Goal: Information Seeking & Learning: Learn about a topic

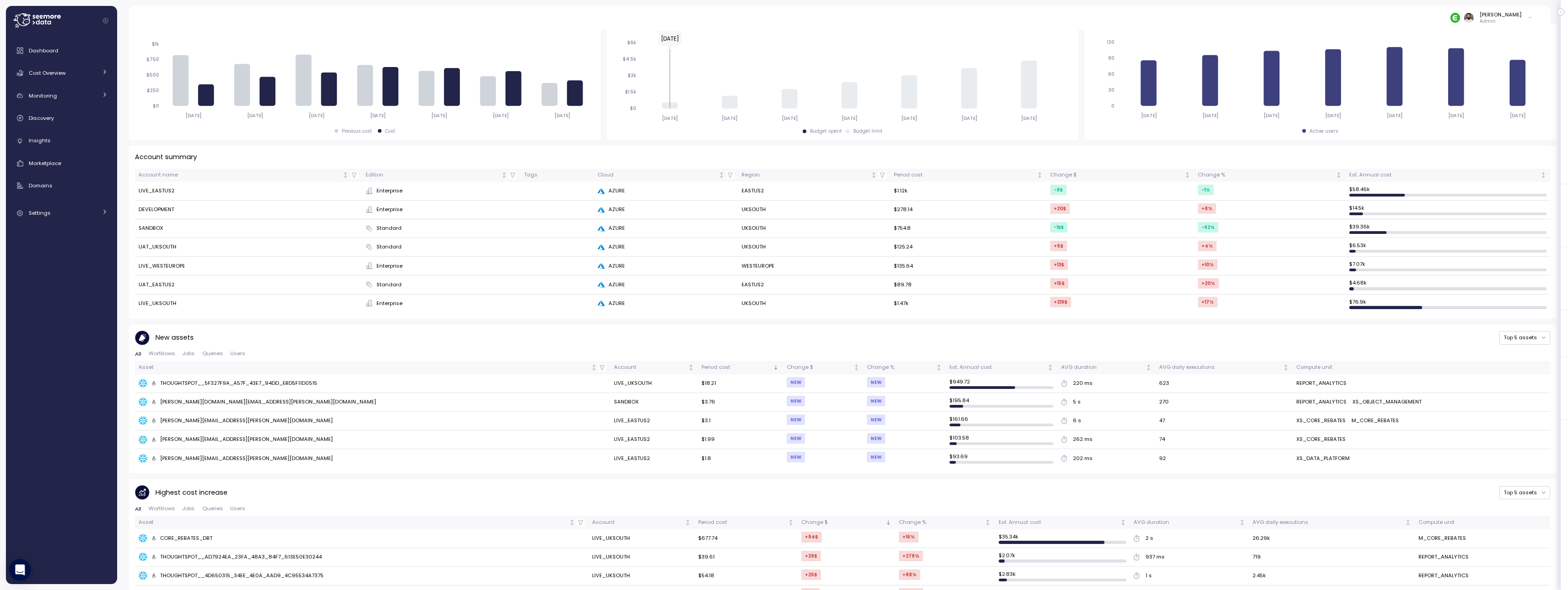
scroll to position [174, 0]
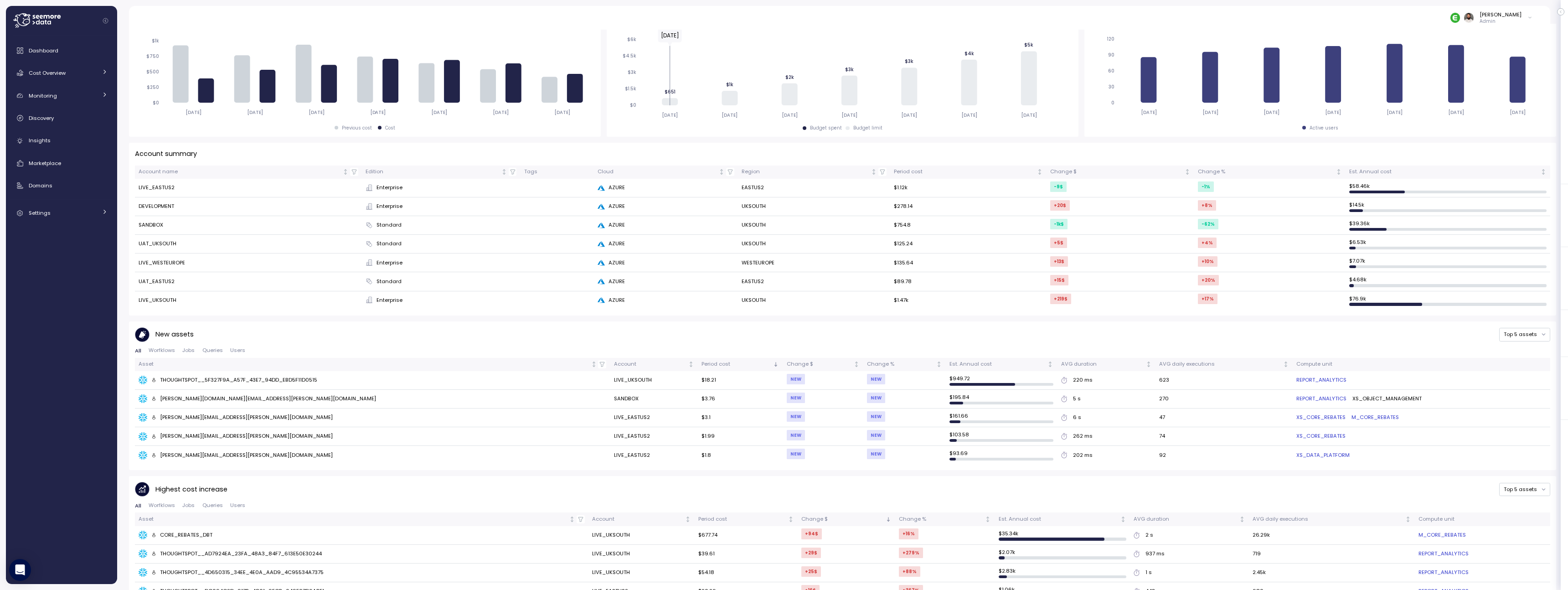
drag, startPoint x: 139, startPoint y: 229, endPoint x: 174, endPoint y: 228, distance: 35.0
click at [174, 228] on td "SANDBOX" at bounding box center [248, 225] width 227 height 18
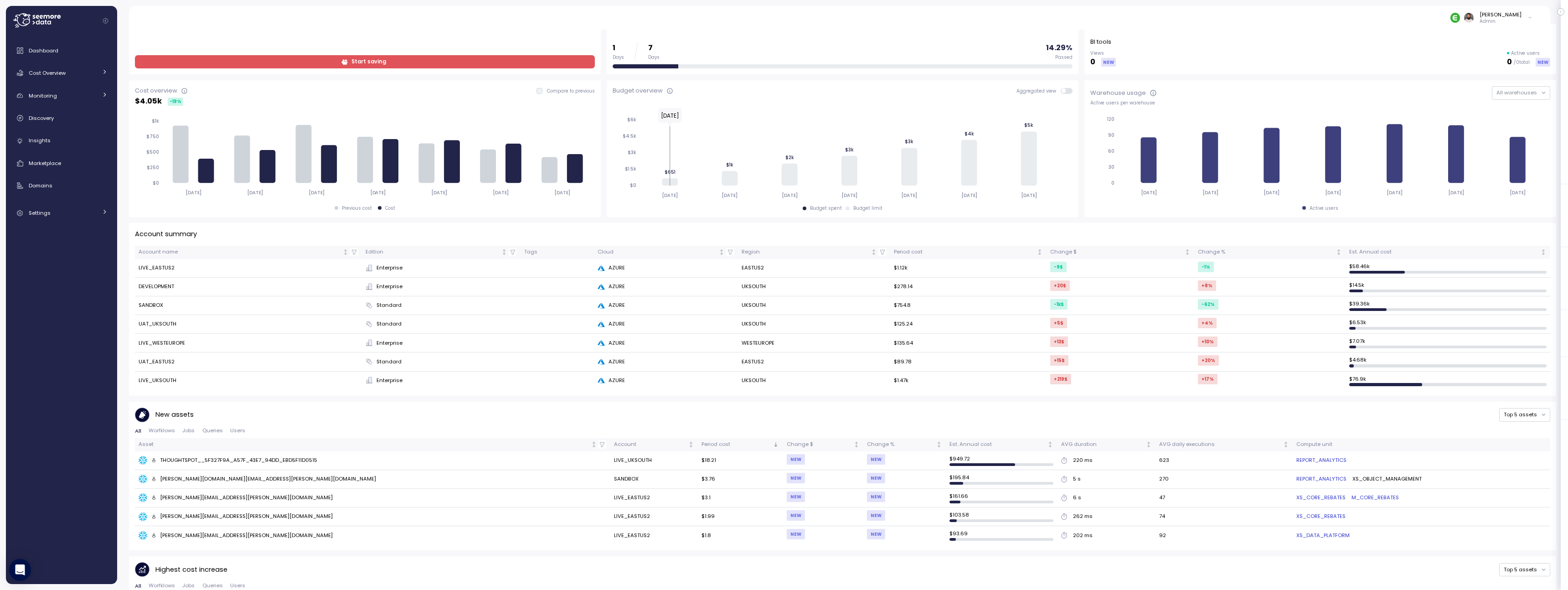
scroll to position [0, 0]
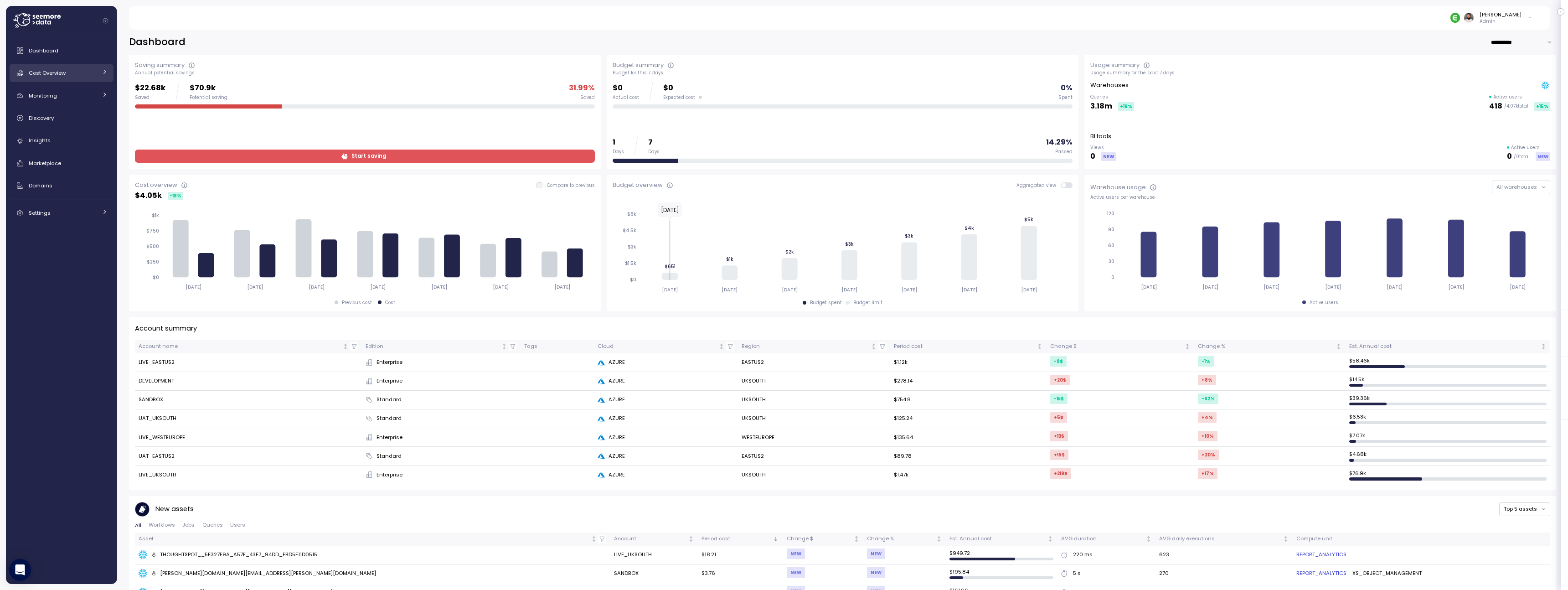
click at [74, 72] on div "Cost Overview" at bounding box center [63, 73] width 69 height 9
click at [71, 108] on link "Workloads" at bounding box center [61, 114] width 104 height 16
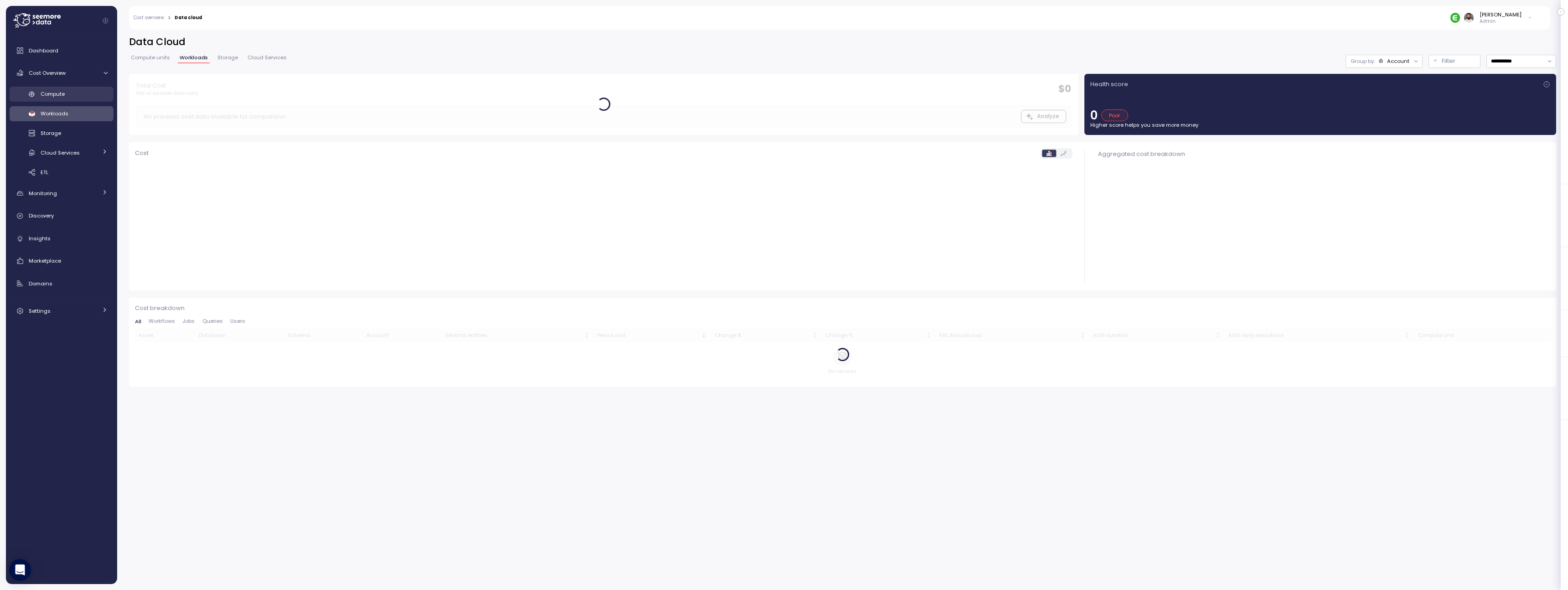
click at [71, 89] on div "Compute" at bounding box center [74, 93] width 67 height 9
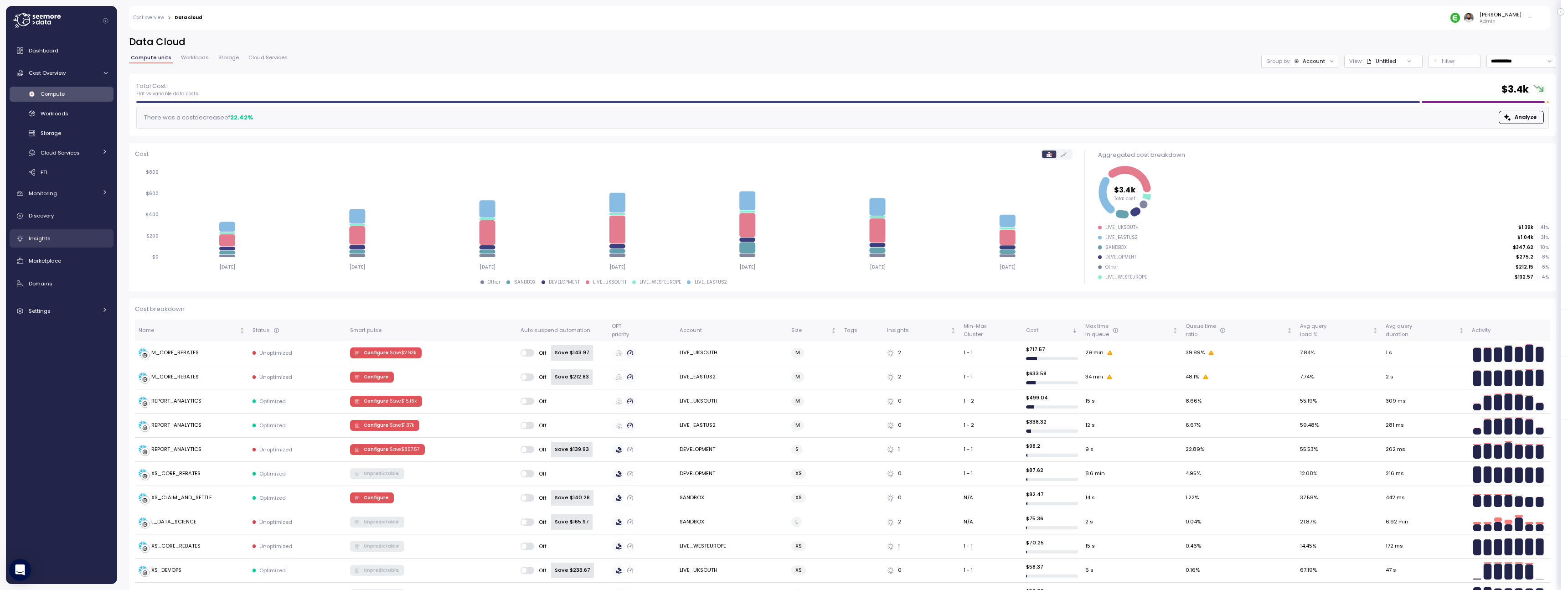
click at [86, 240] on div "Insights" at bounding box center [68, 237] width 78 height 9
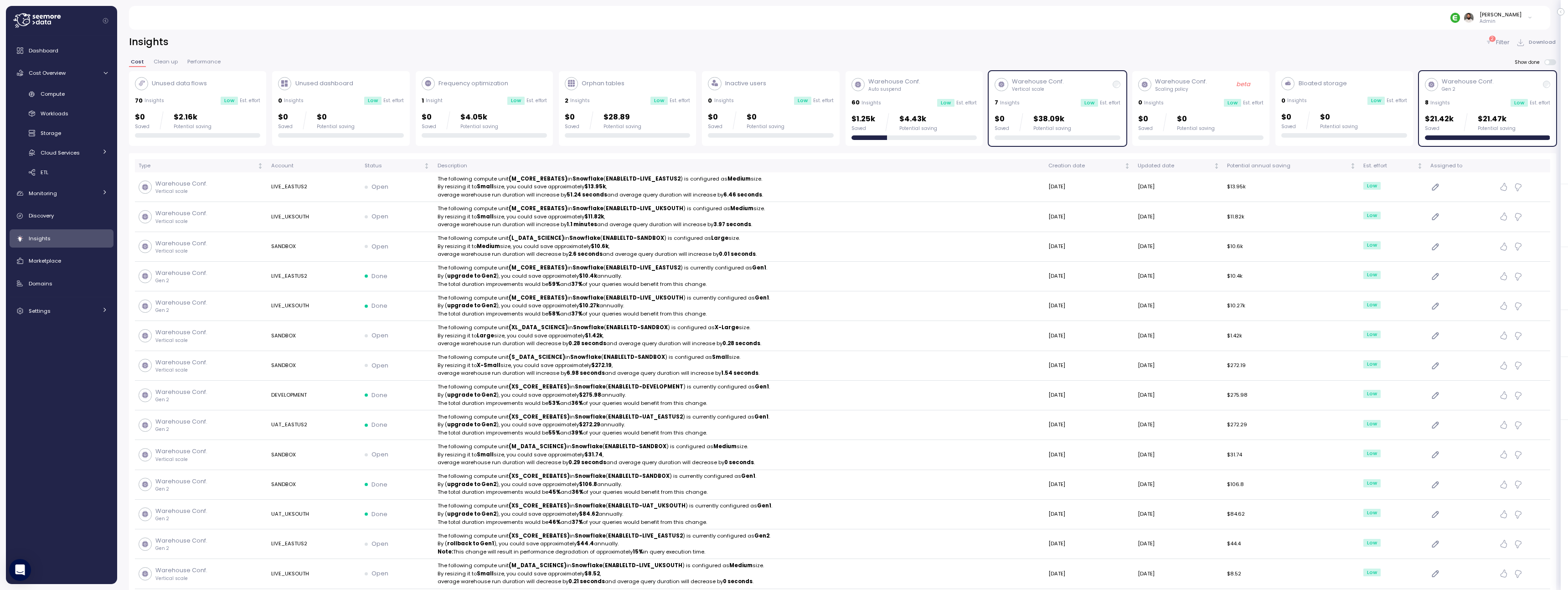
click at [1125, 114] on div "Warehouse Conf. Vertical scale 7 Insights Low Est. effort $0 Saved $38.09k Pote…" at bounding box center [1058, 108] width 138 height 75
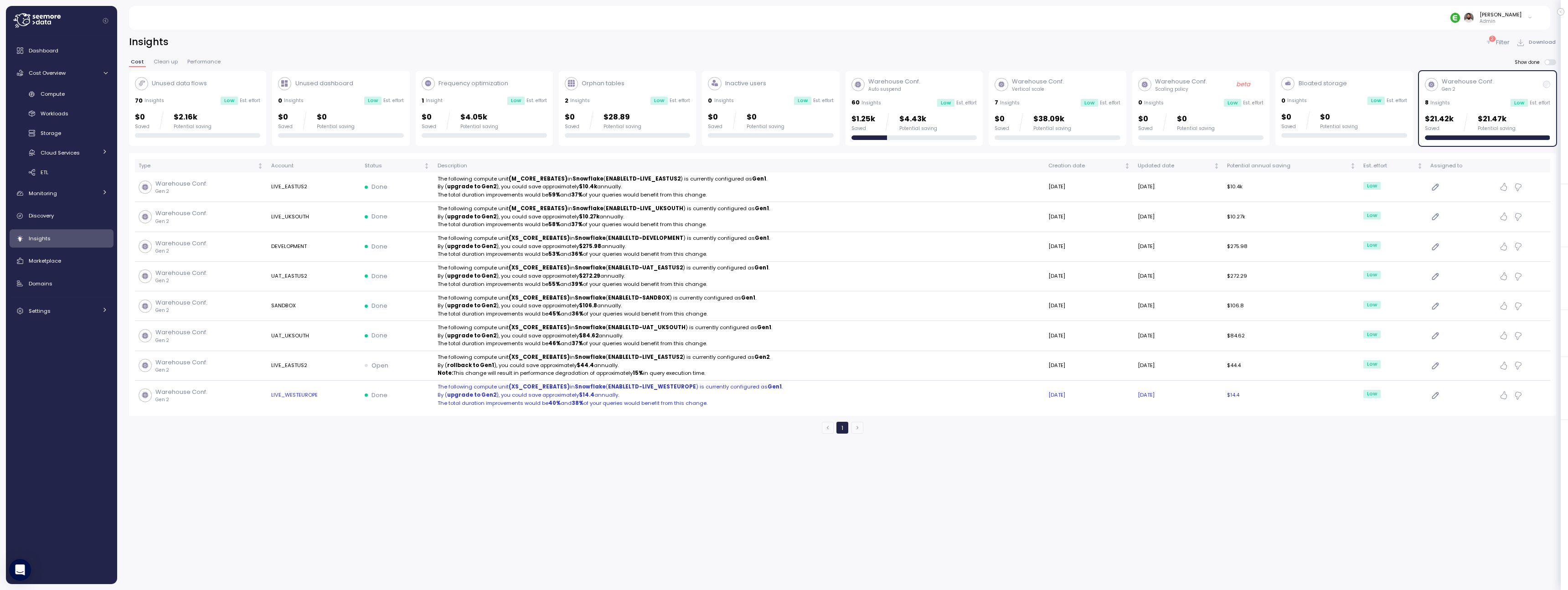
click at [947, 404] on p "The total duration improvements would be 40% and 38% of your queries would bene…" at bounding box center [739, 403] width 603 height 8
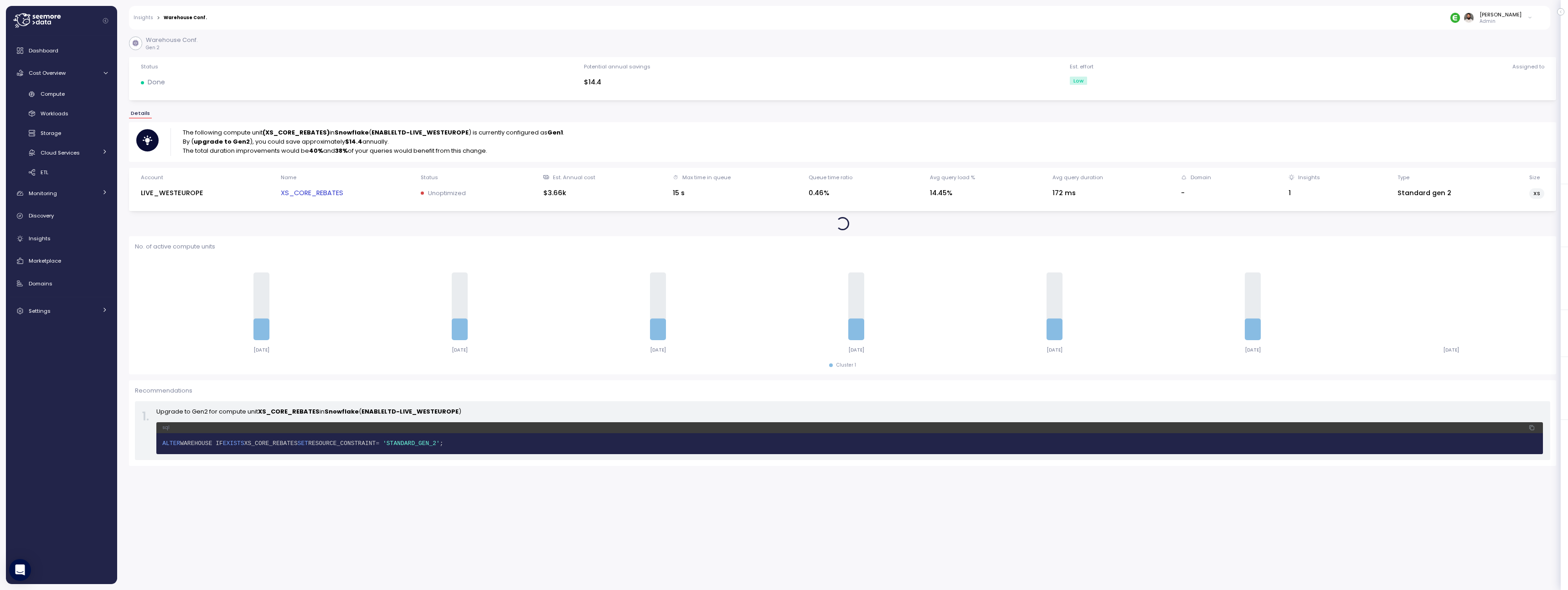
click at [327, 197] on link "XS_CORE_REBATES" at bounding box center [312, 193] width 62 height 11
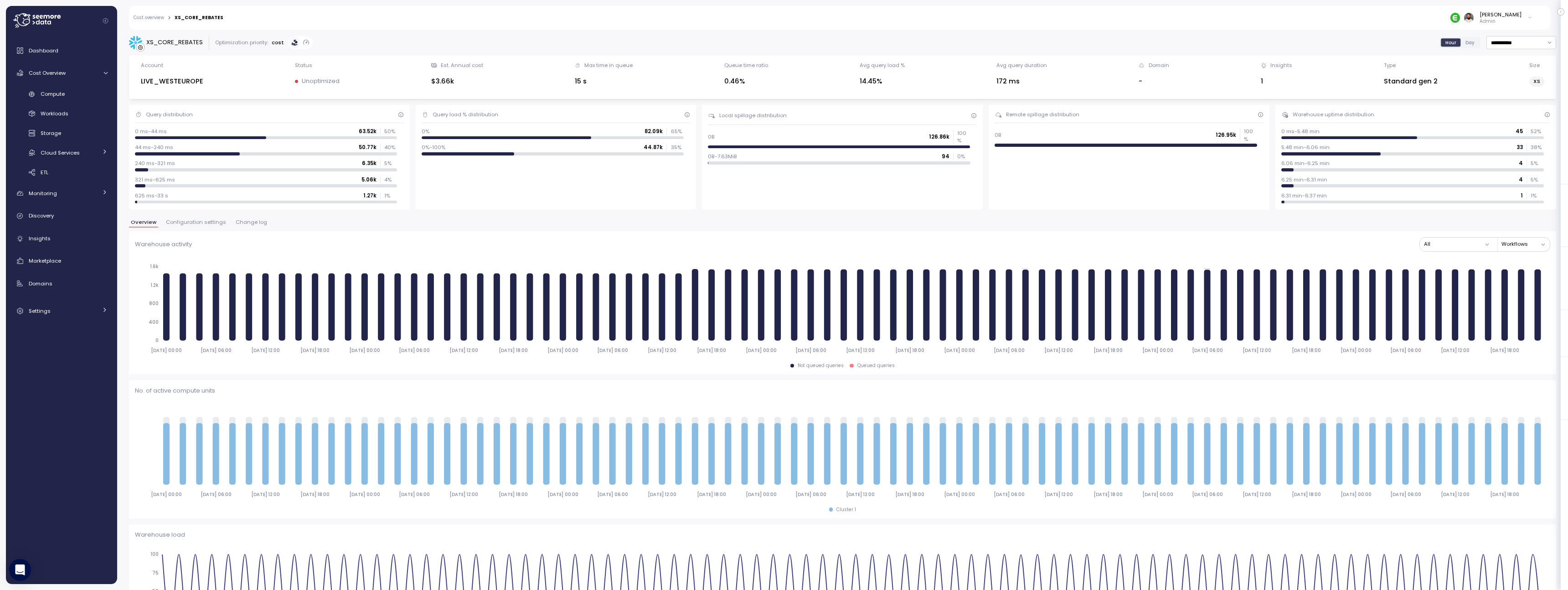
click at [211, 224] on span "Configuration settings" at bounding box center [196, 222] width 60 height 5
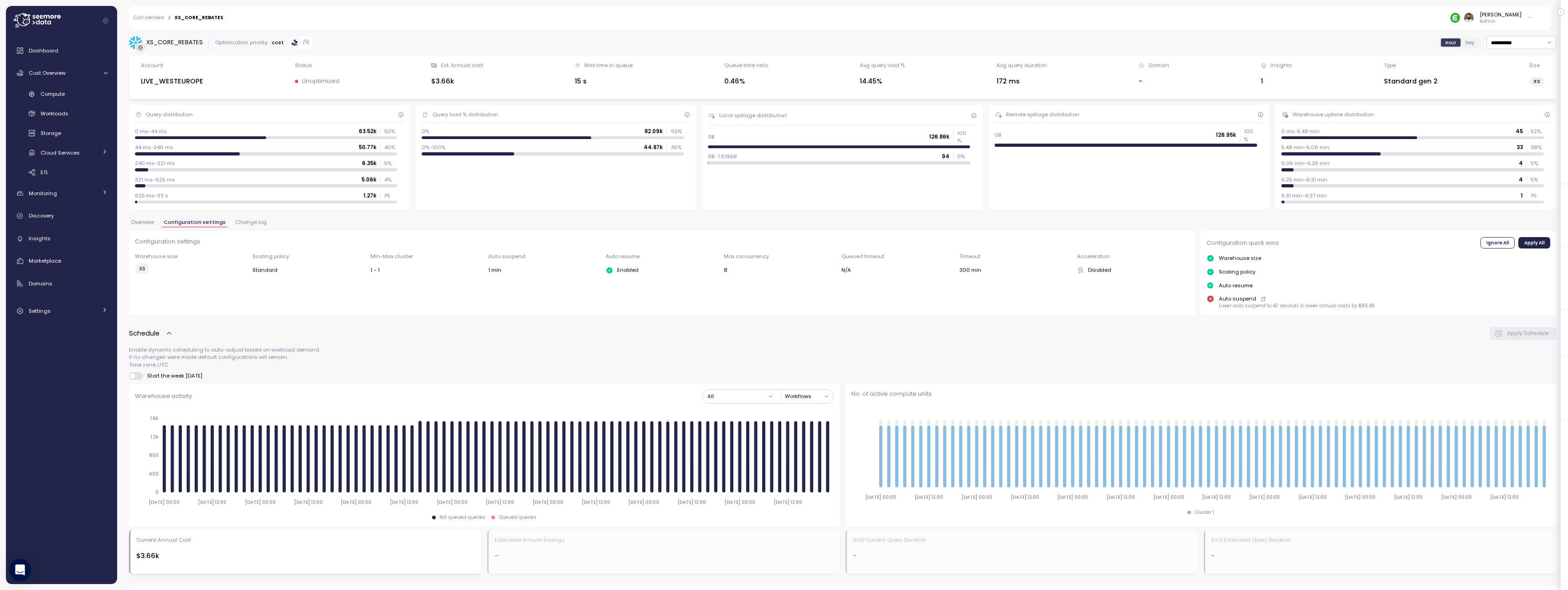
click at [245, 232] on div "Configuration settings Warehouse size XS Scaling policy Standard Min-Max cluste…" at bounding box center [661, 273] width 1066 height 83
click at [245, 226] on button "Change log" at bounding box center [251, 224] width 35 height 8
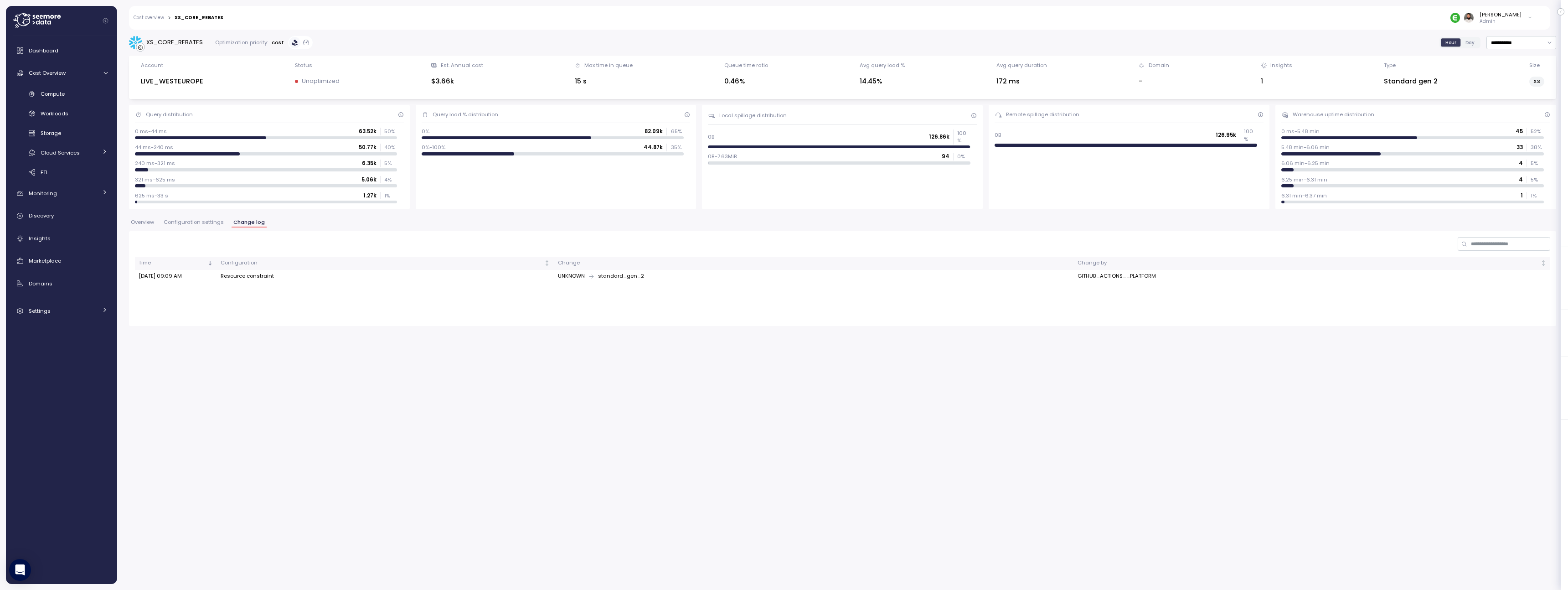
click at [196, 224] on span "Configuration settings" at bounding box center [194, 222] width 60 height 5
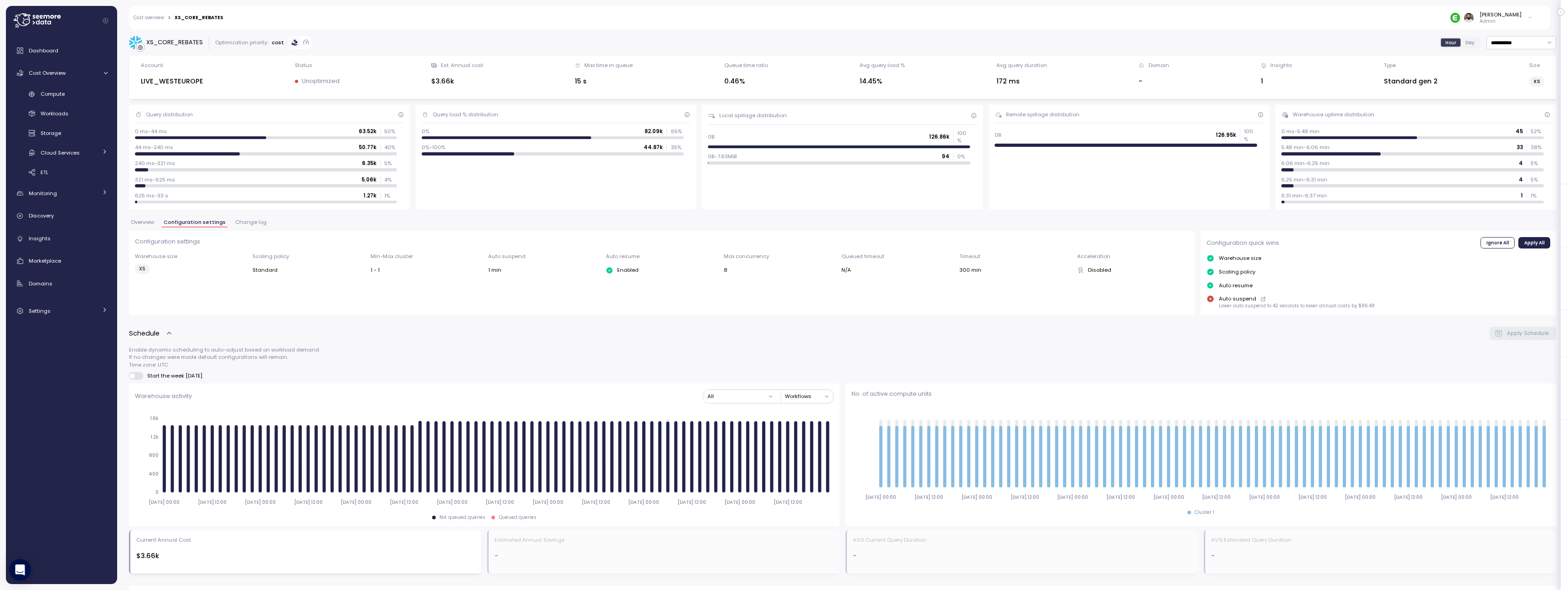
click at [1473, 42] on label "Day" at bounding box center [1469, 43] width 18 height 8
click at [149, 222] on span "Overview" at bounding box center [142, 222] width 23 height 5
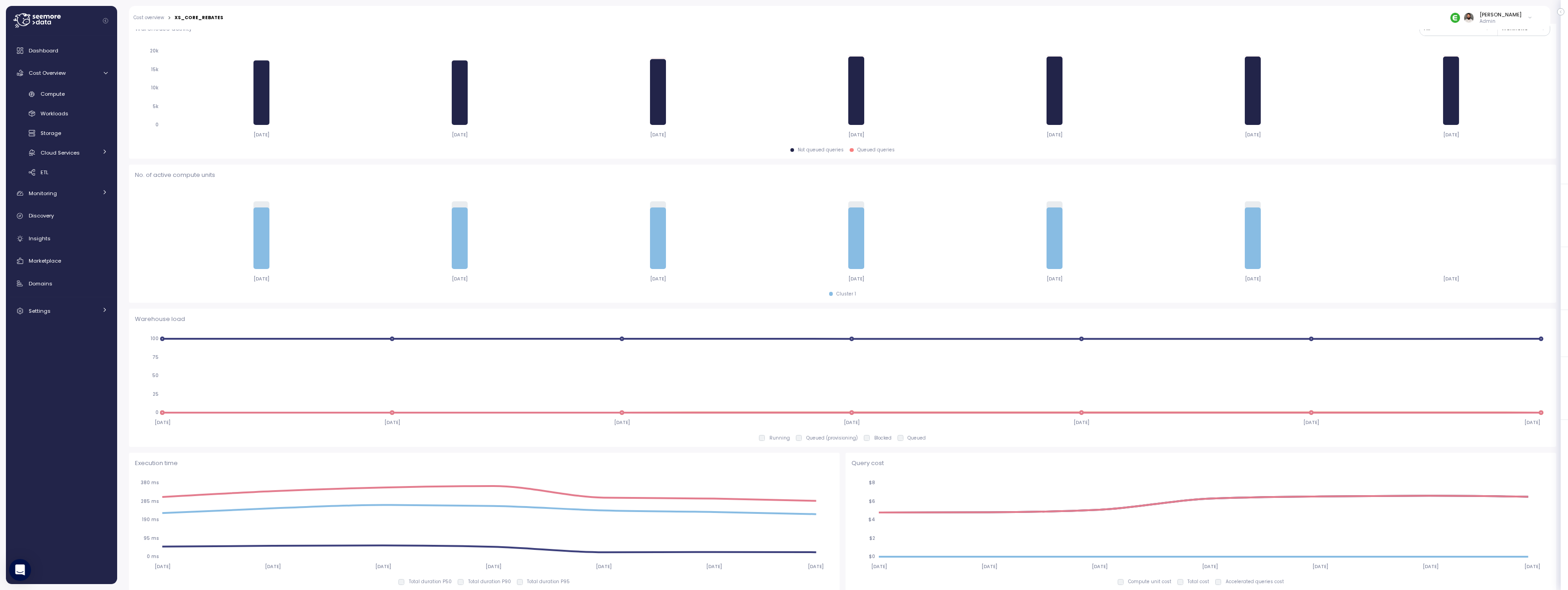
scroll to position [215, 0]
click at [66, 101] on link "Compute" at bounding box center [61, 94] width 104 height 16
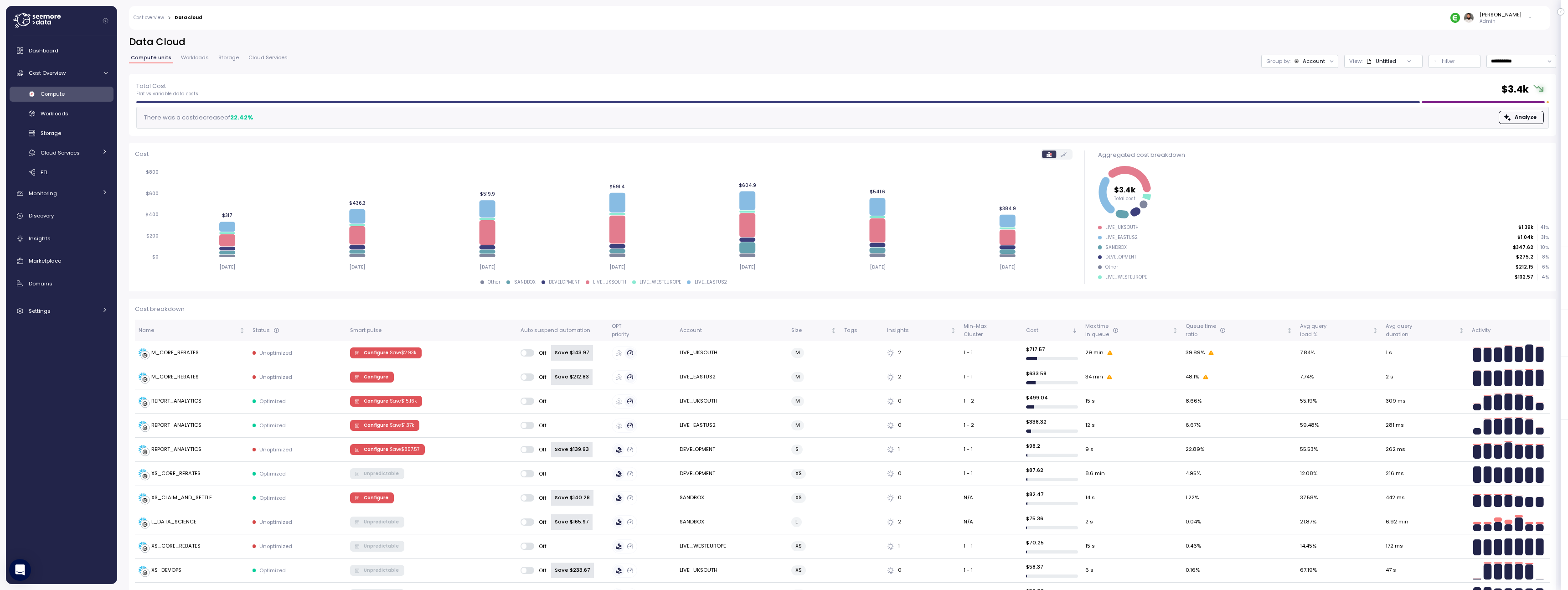
click at [77, 94] on div "Compute" at bounding box center [74, 93] width 67 height 9
click at [359, 218] on icon at bounding box center [356, 216] width 15 height 15
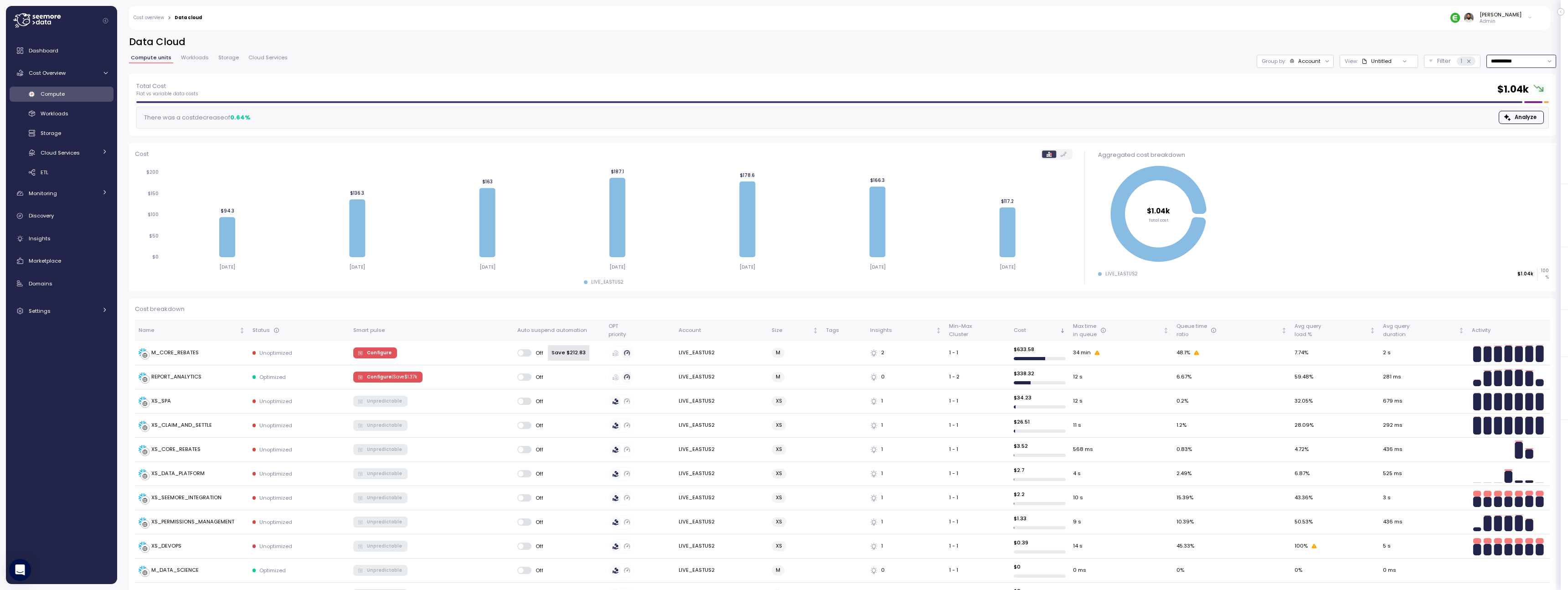
click at [1516, 59] on input "**********" at bounding box center [1522, 61] width 70 height 14
click at [1515, 115] on div "Last 14 days" at bounding box center [1517, 115] width 32 height 8
type input "**********"
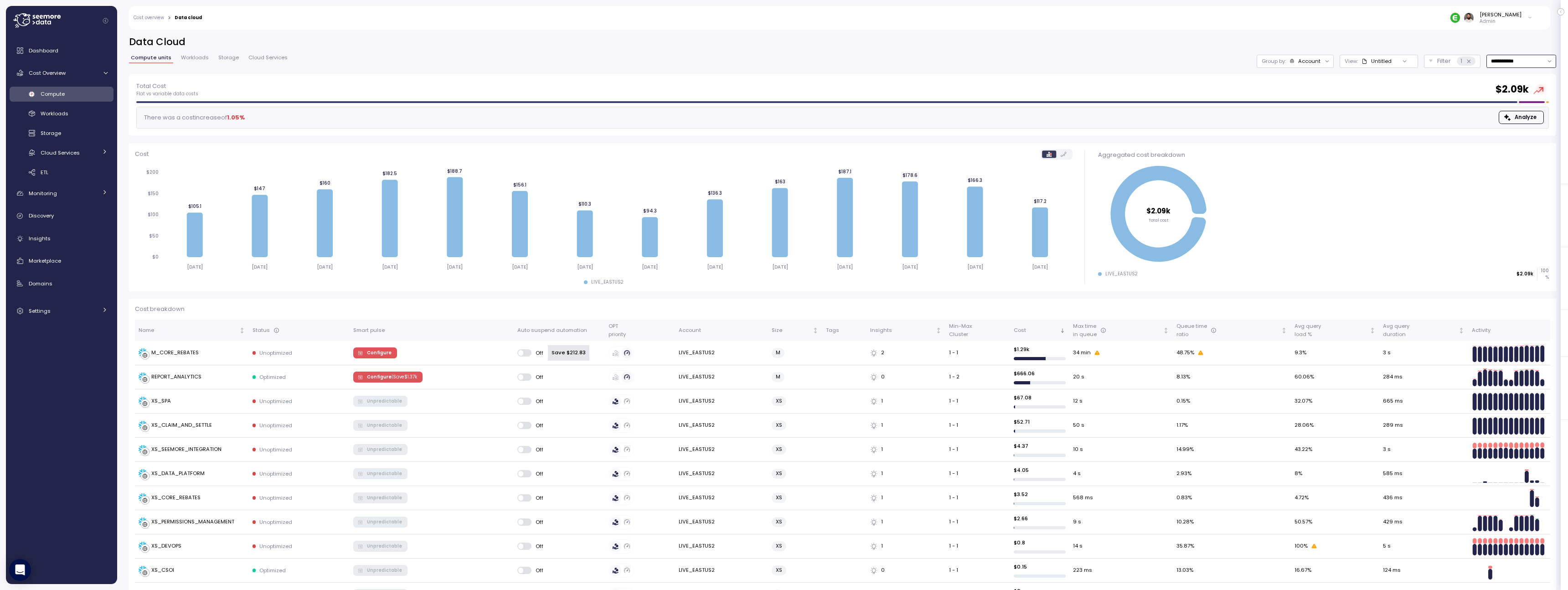
click at [1363, 64] on div "Untitled" at bounding box center [1376, 61] width 30 height 8
click at [1315, 63] on div "Account" at bounding box center [1308, 61] width 22 height 8
click at [1307, 109] on p "Compute unit" at bounding box center [1303, 112] width 36 height 8
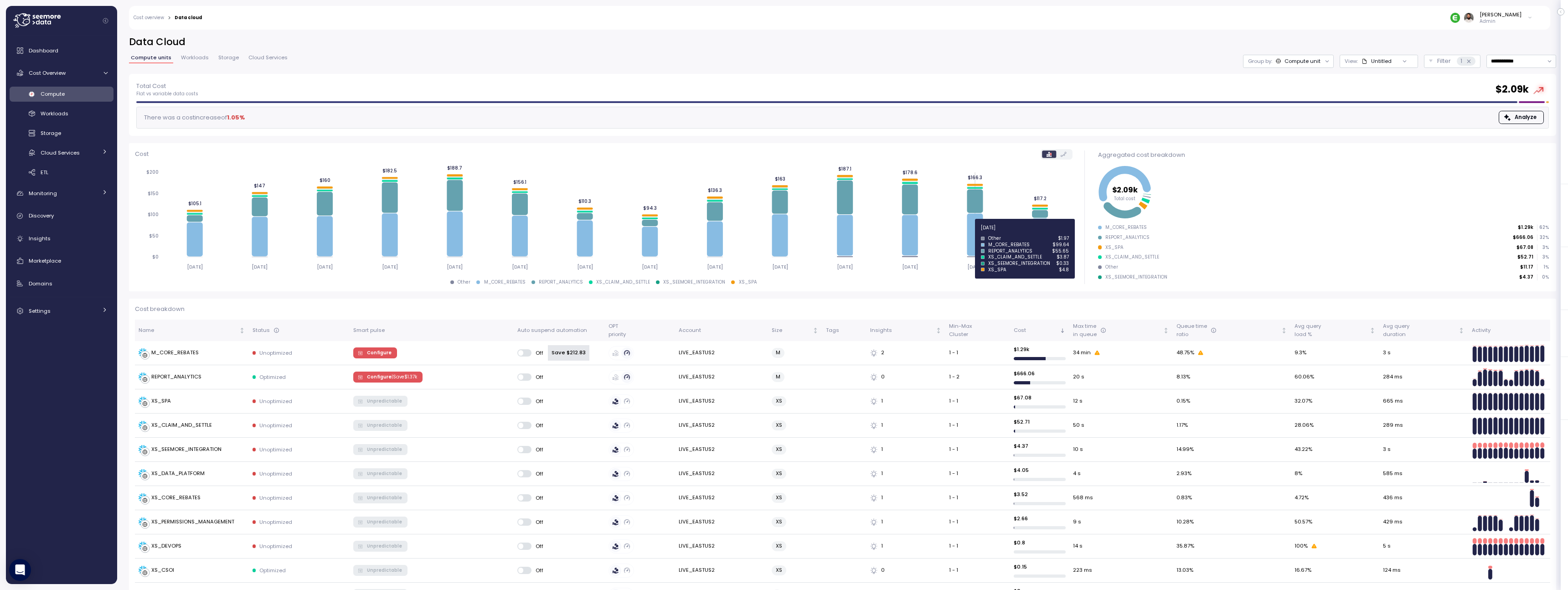
click at [968, 233] on icon at bounding box center [974, 234] width 15 height 43
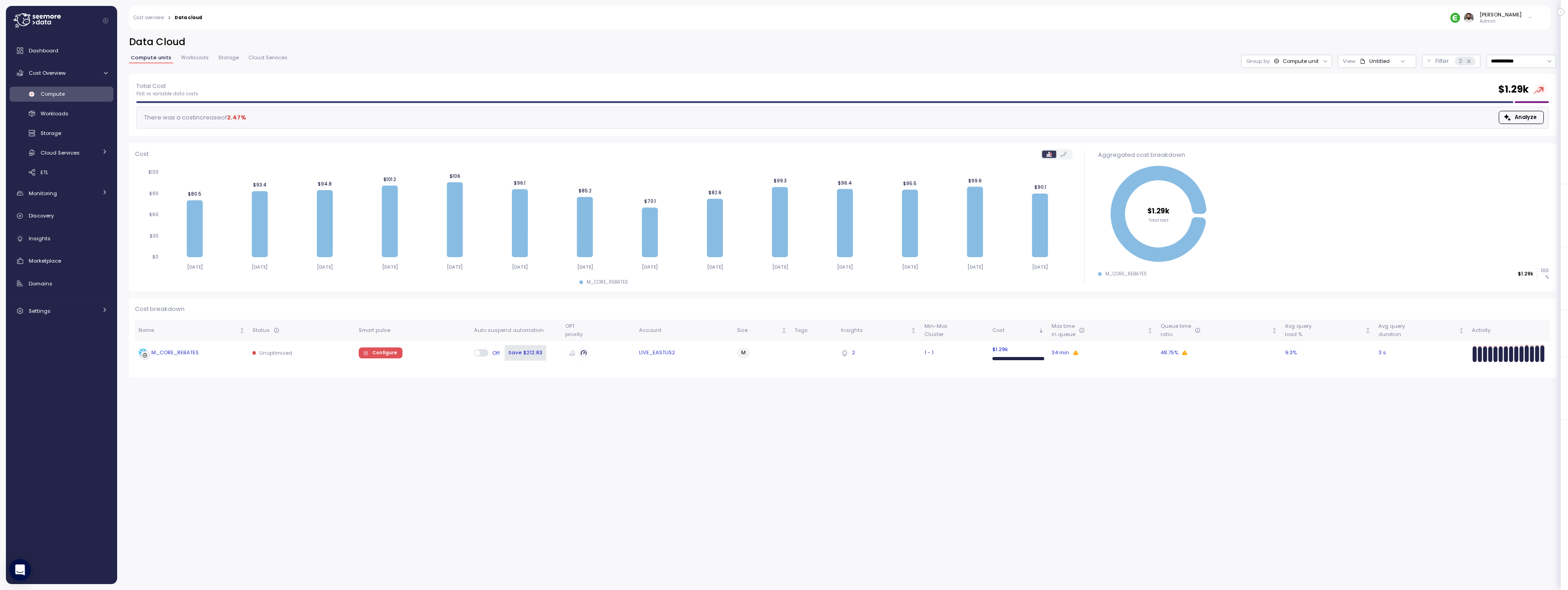
click at [195, 360] on td "M_CORE_REBATES" at bounding box center [192, 353] width 114 height 23
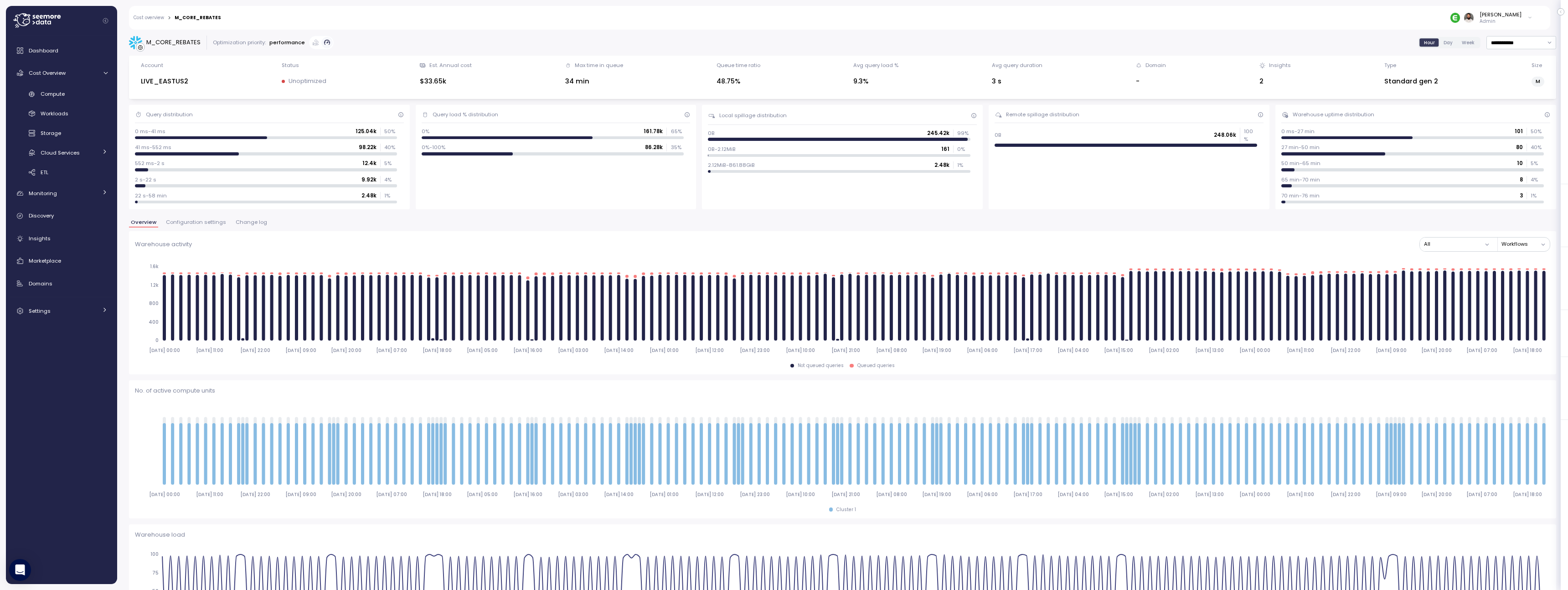
click at [141, 14] on div "Cost overview > M_CORE_REBATES Guy Biecher Admin" at bounding box center [833, 17] width 1409 height 23
click at [141, 16] on link "Cost overview" at bounding box center [149, 17] width 31 height 5
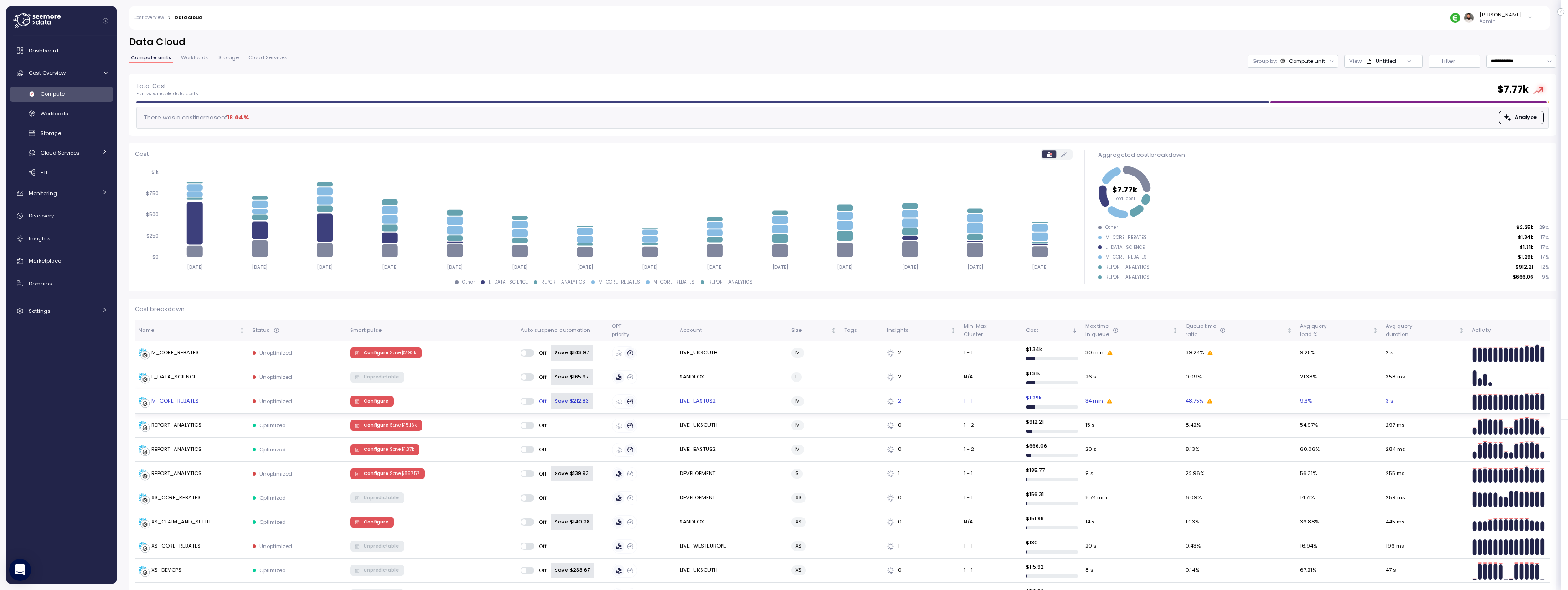
click at [223, 402] on div "M_CORE_REBATES" at bounding box center [192, 400] width 107 height 9
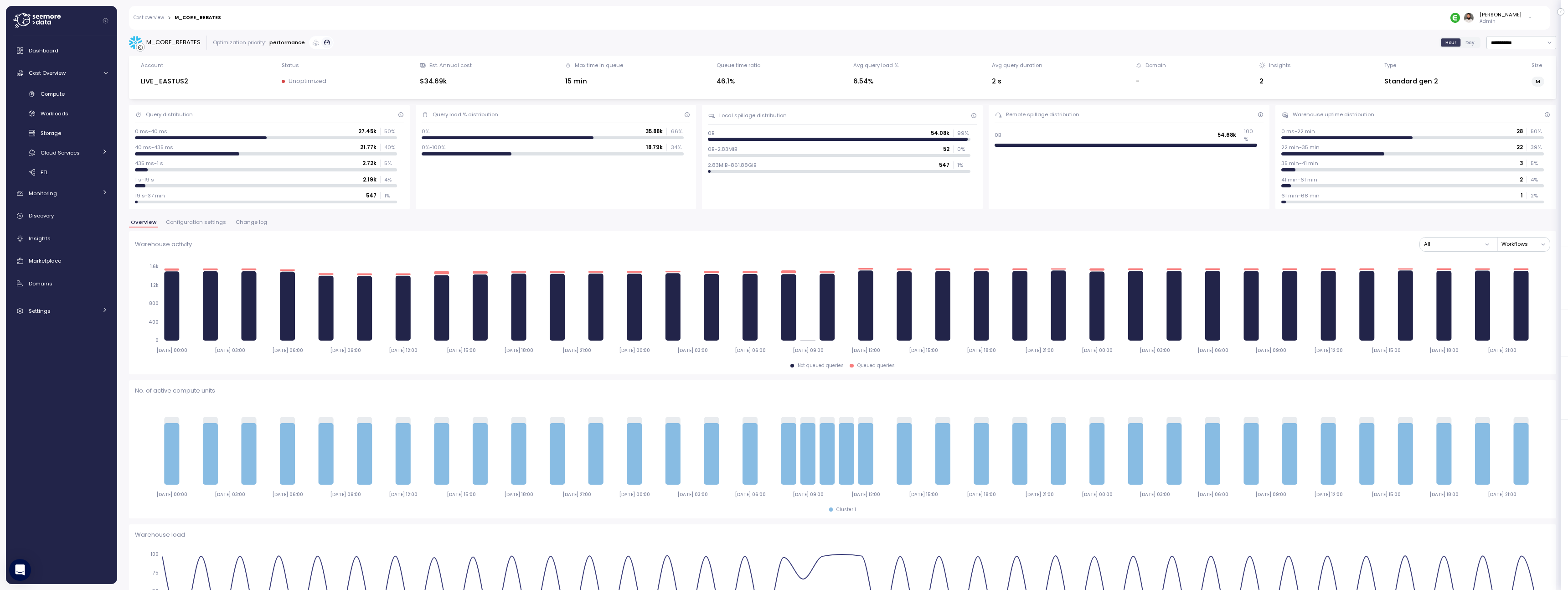
scroll to position [1033, 0]
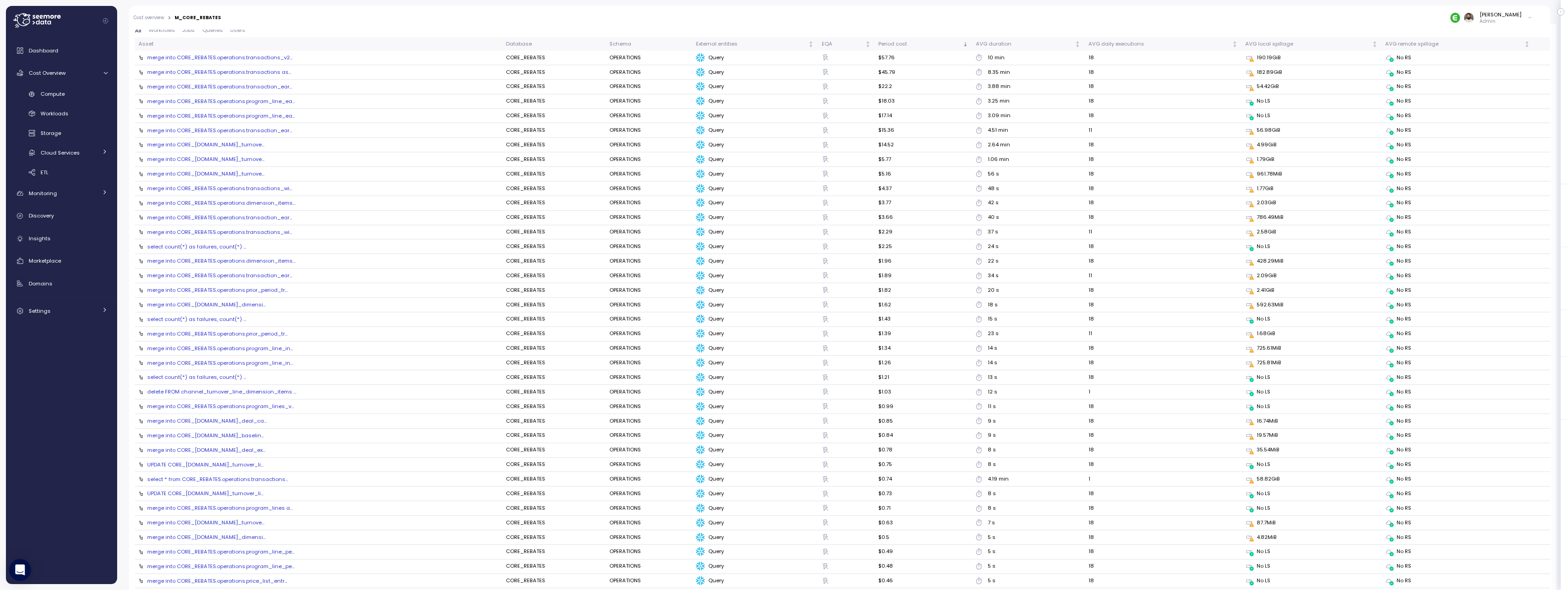
click at [263, 75] on div "merge into CORE_REBATES.operations.transactions as..." at bounding box center [219, 73] width 144 height 8
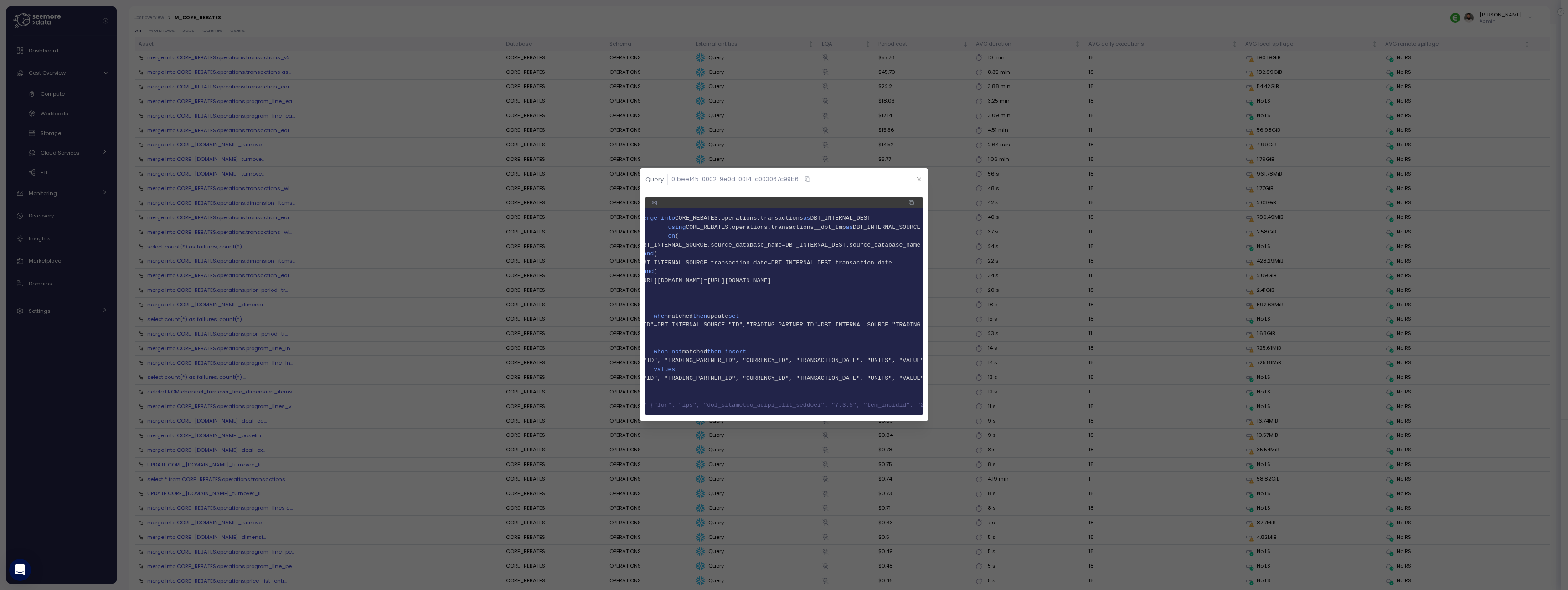
scroll to position [0, 13]
click at [917, 178] on icon "button" at bounding box center [919, 179] width 6 height 6
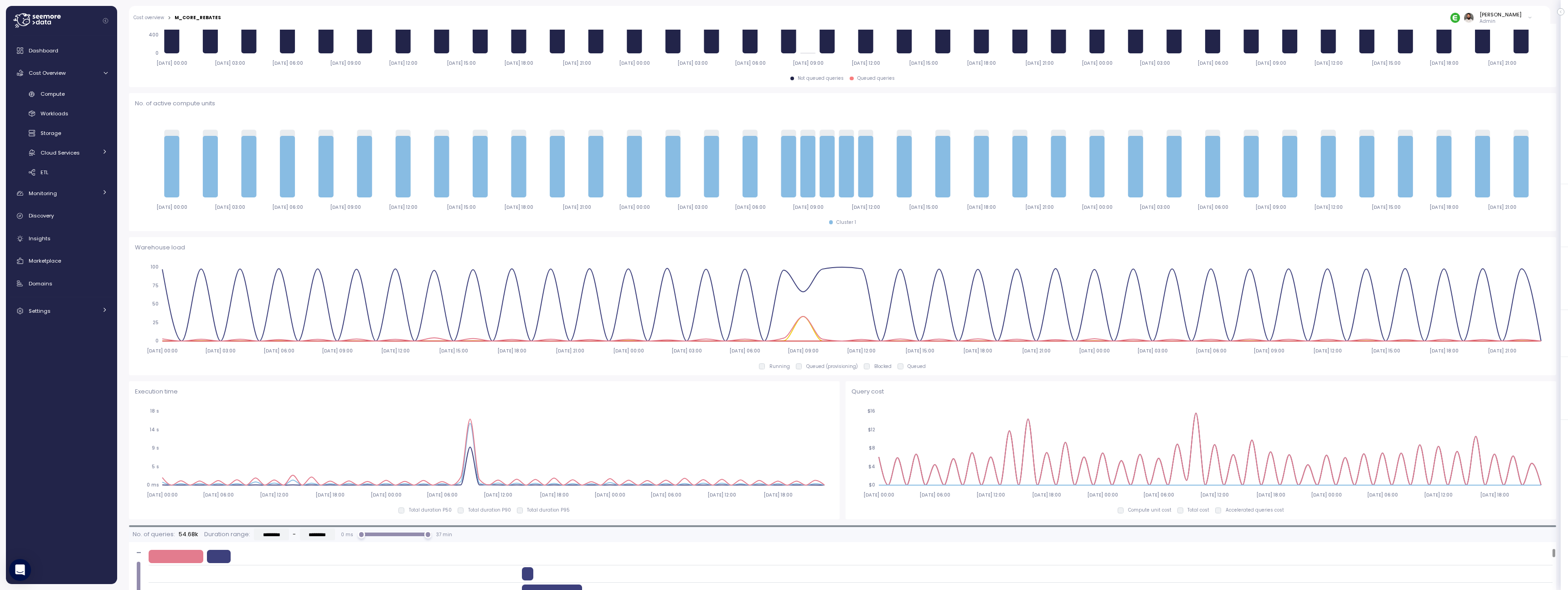
scroll to position [237, 0]
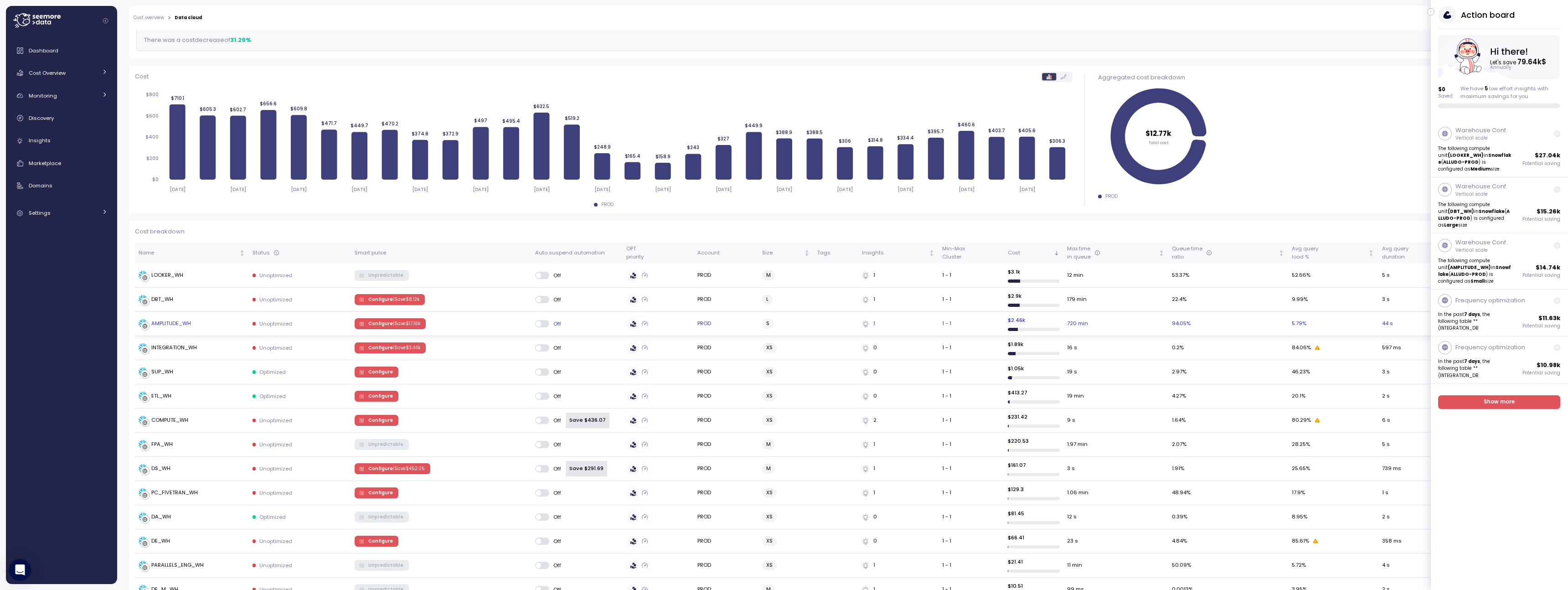
scroll to position [27, 0]
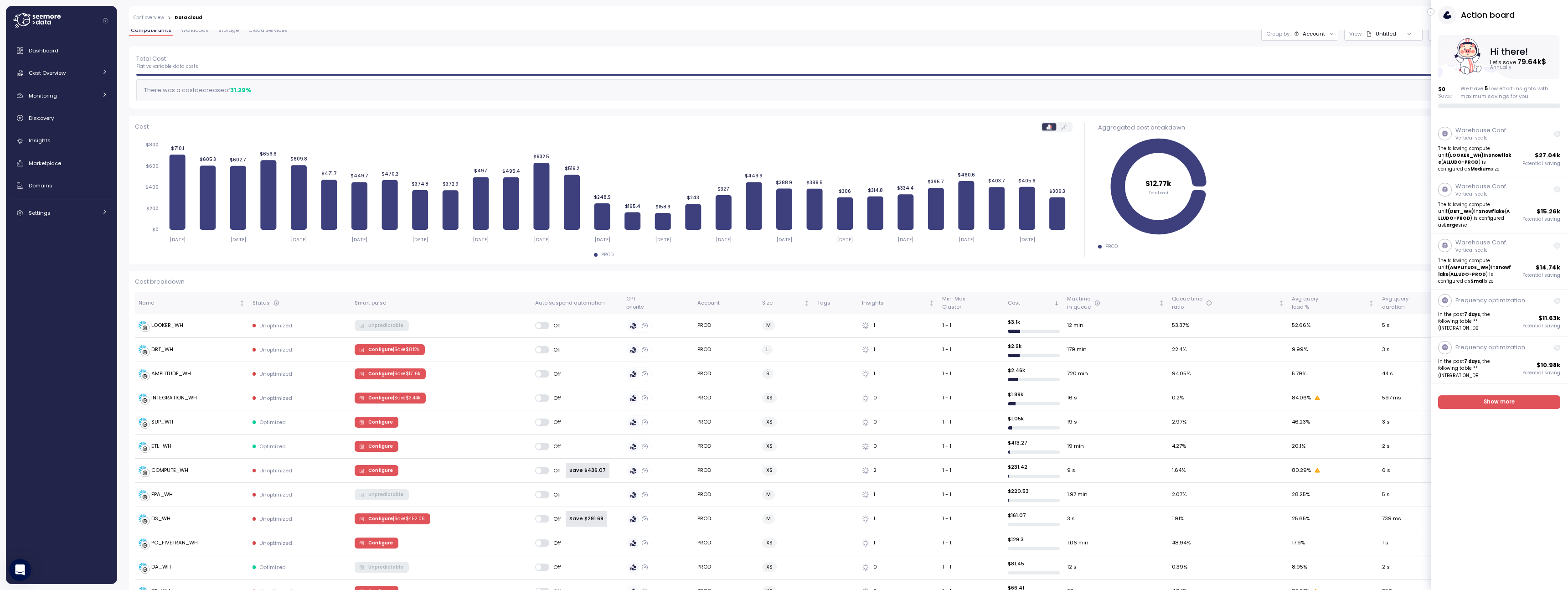
click at [1432, 14] on icon "button" at bounding box center [1430, 12] width 4 height 11
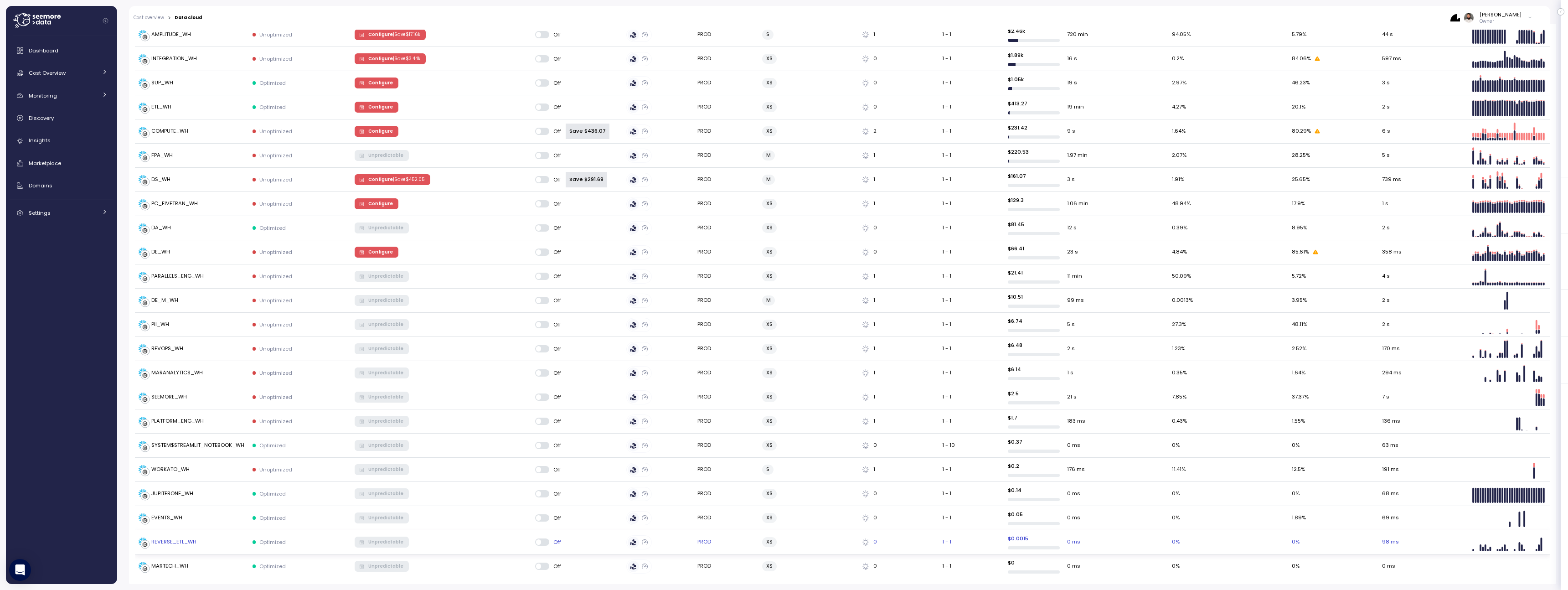
scroll to position [0, 0]
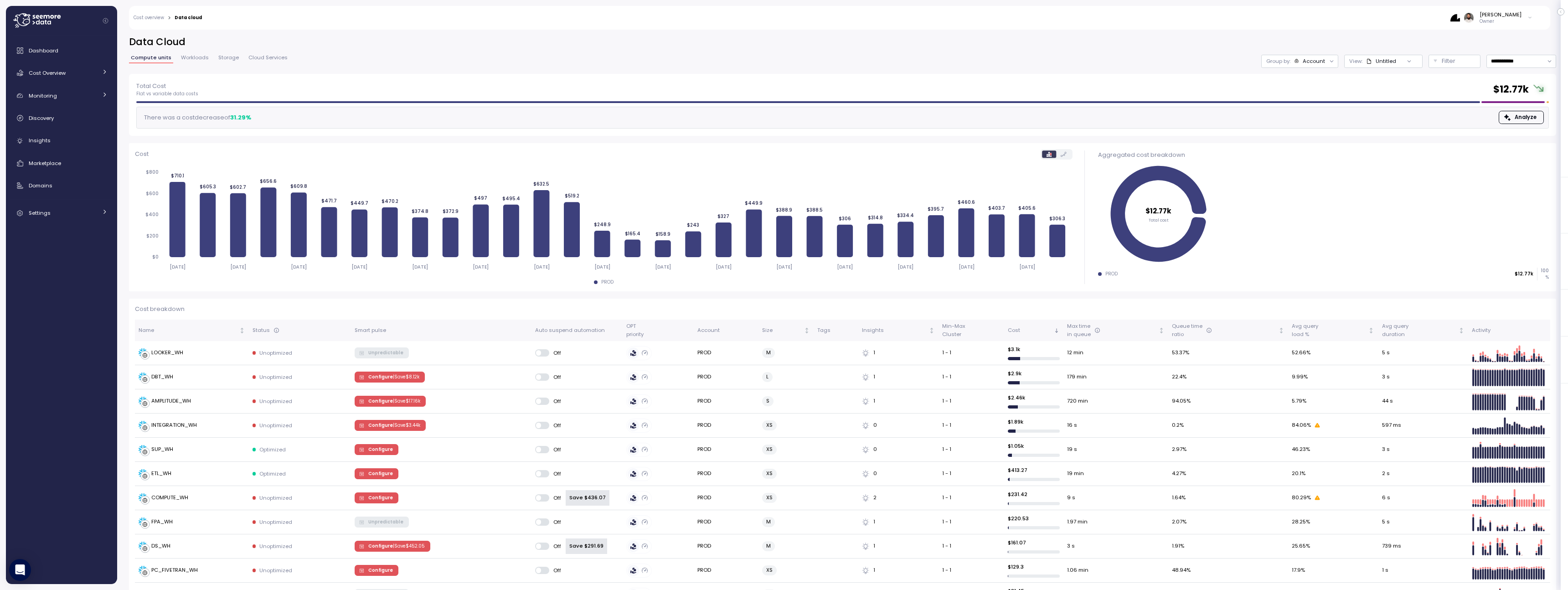
click at [1325, 56] on div at bounding box center [1331, 60] width 13 height 13
click at [1325, 60] on div at bounding box center [1331, 60] width 13 height 13
click at [1308, 59] on div "Account" at bounding box center [1313, 61] width 22 height 8
click at [1301, 110] on p "Compute unit" at bounding box center [1308, 112] width 36 height 8
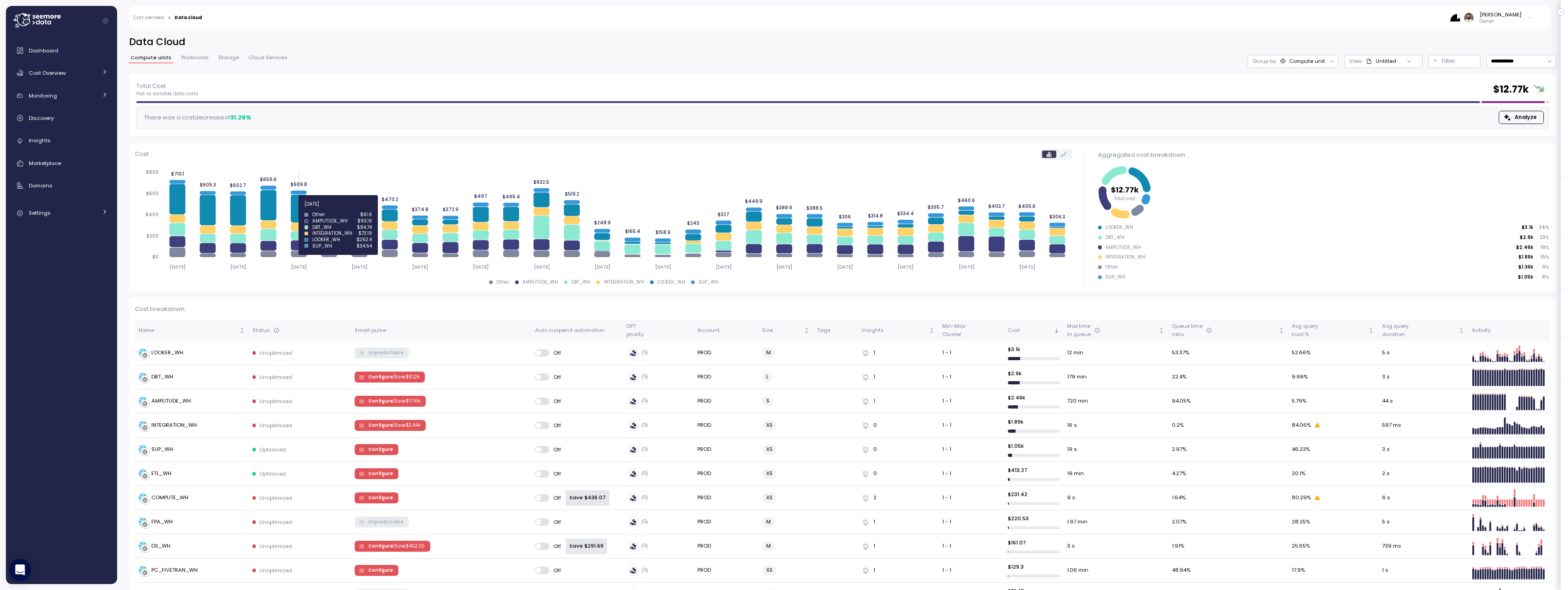
click at [297, 209] on icon at bounding box center [298, 208] width 15 height 28
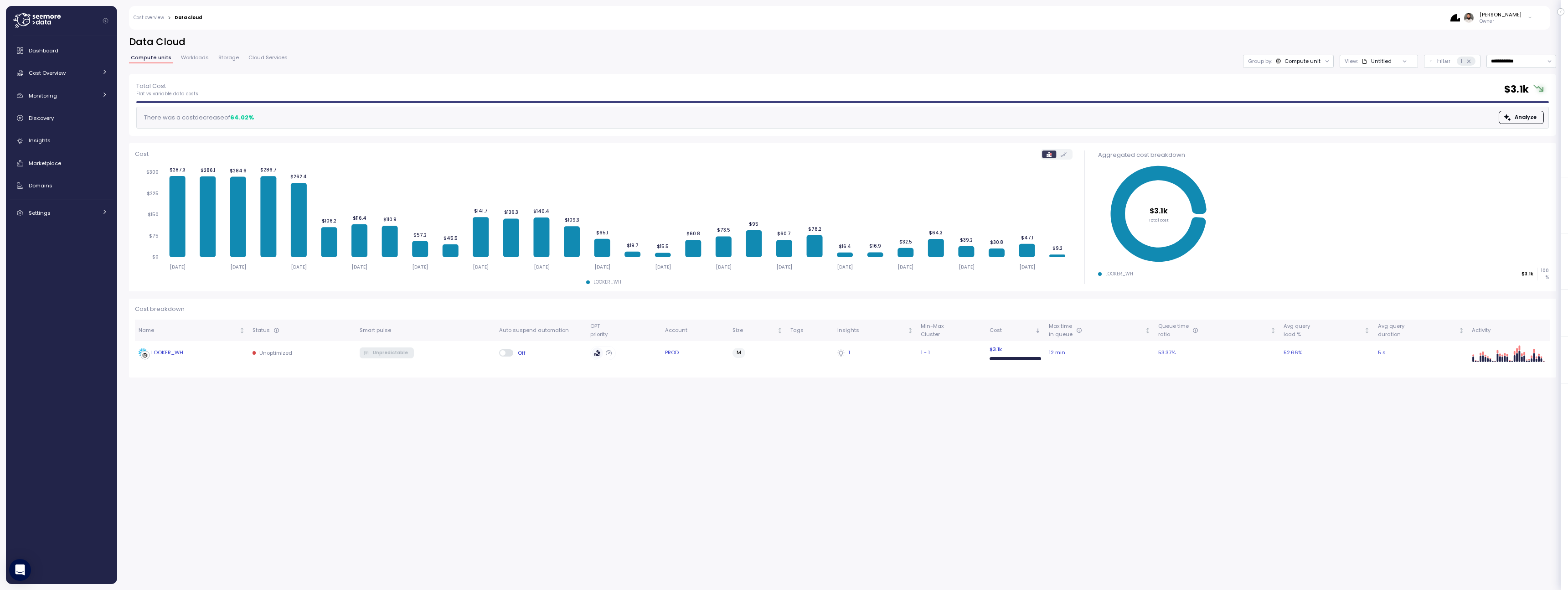
click at [169, 351] on div "LOOKER_WH" at bounding box center [167, 353] width 32 height 8
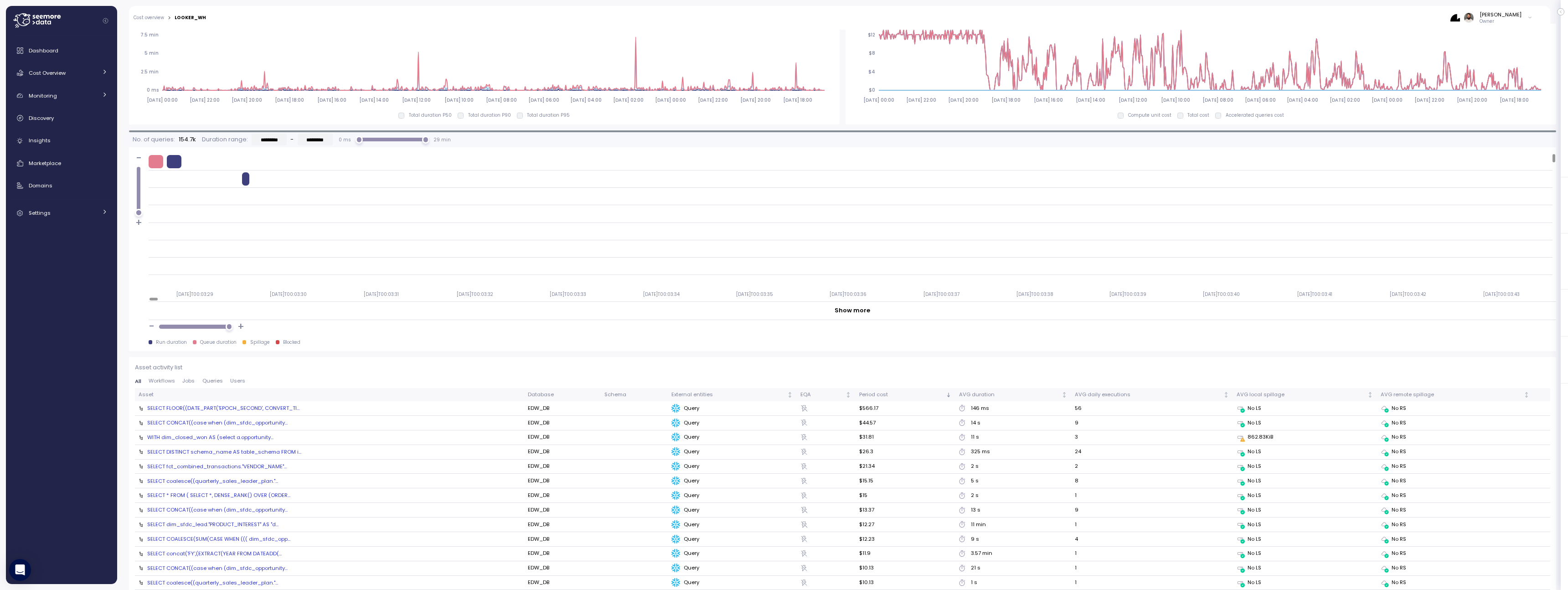
scroll to position [616, 0]
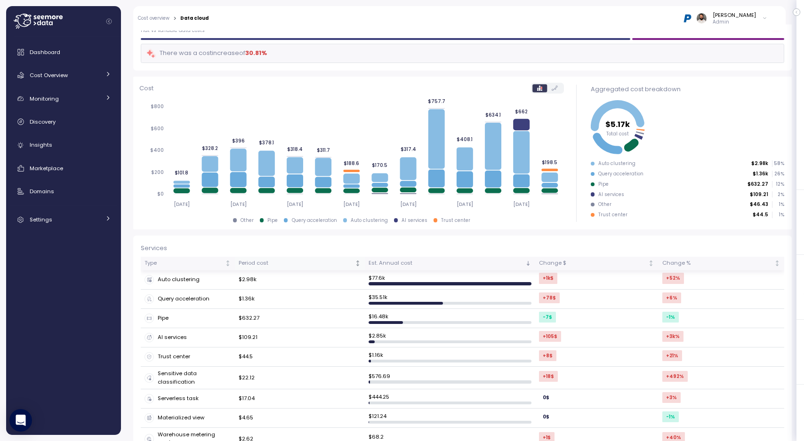
scroll to position [74, 0]
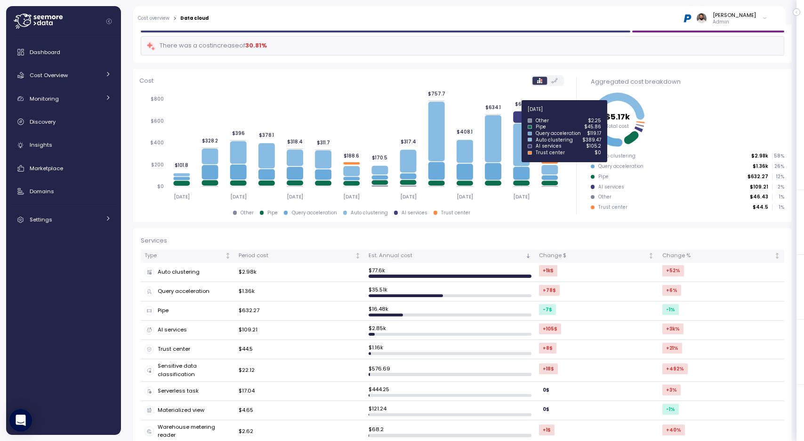
click at [521, 115] on icon at bounding box center [521, 117] width 16 height 11
click at [518, 118] on icon at bounding box center [521, 117] width 16 height 11
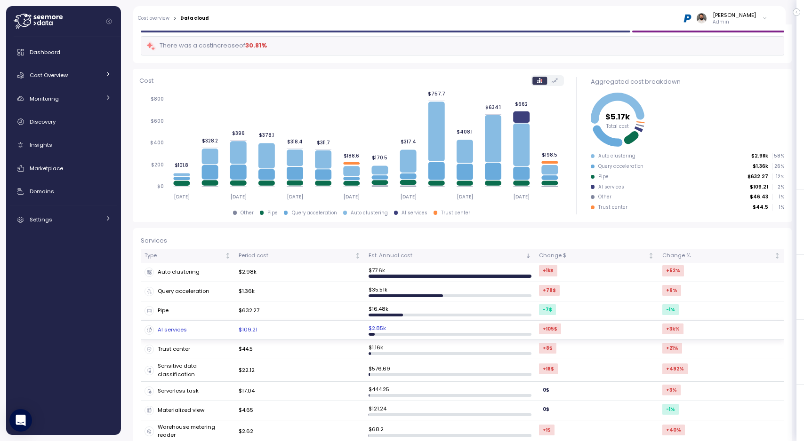
click at [218, 332] on div "AI services" at bounding box center [187, 330] width 87 height 9
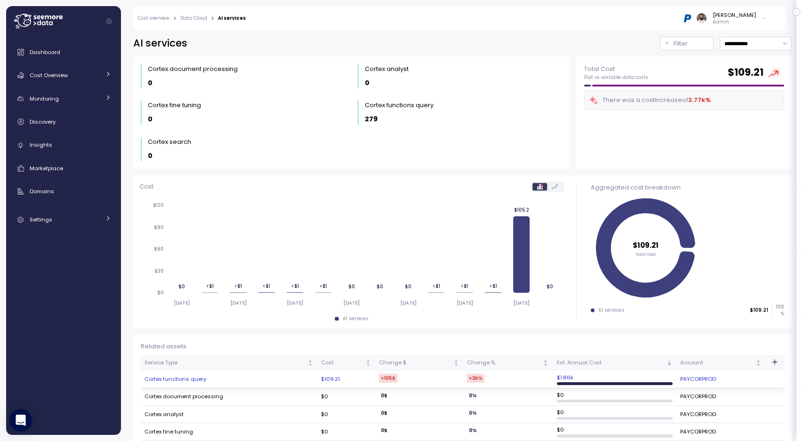
click at [240, 385] on td "Cortex functions query" at bounding box center [229, 379] width 176 height 17
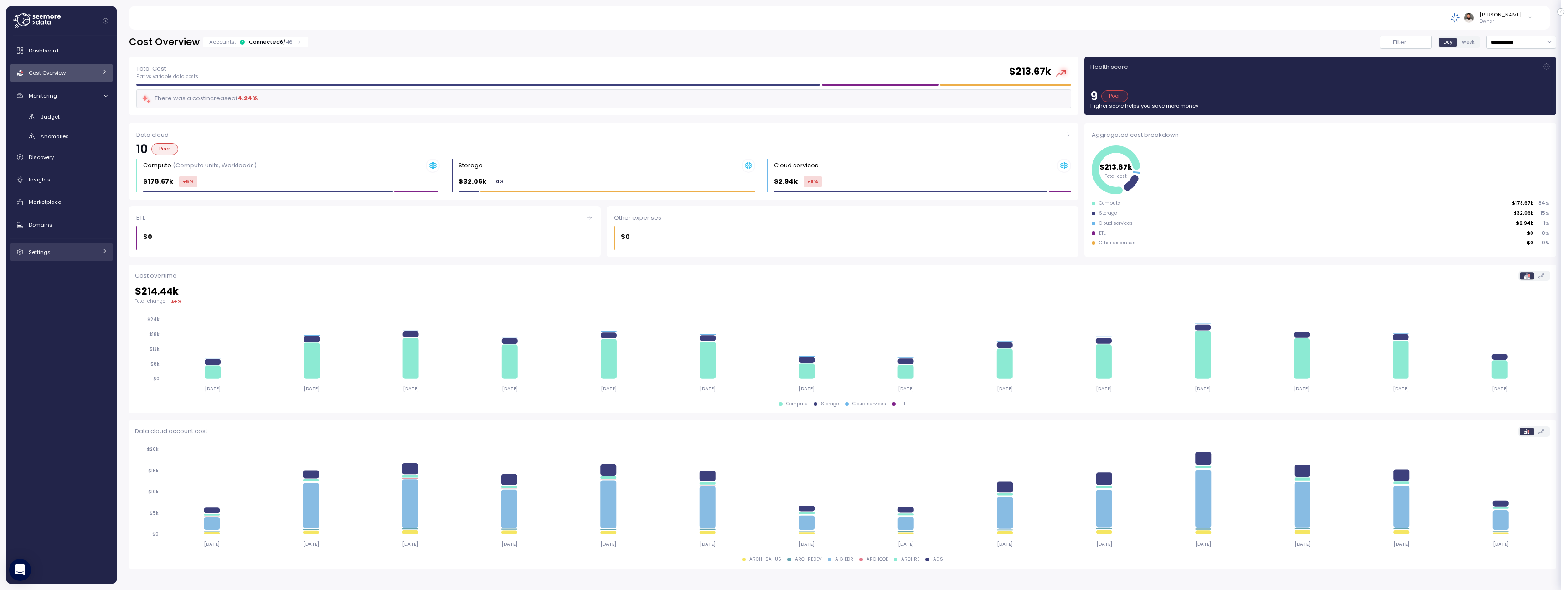
click at [82, 254] on div "Settings" at bounding box center [63, 252] width 69 height 9
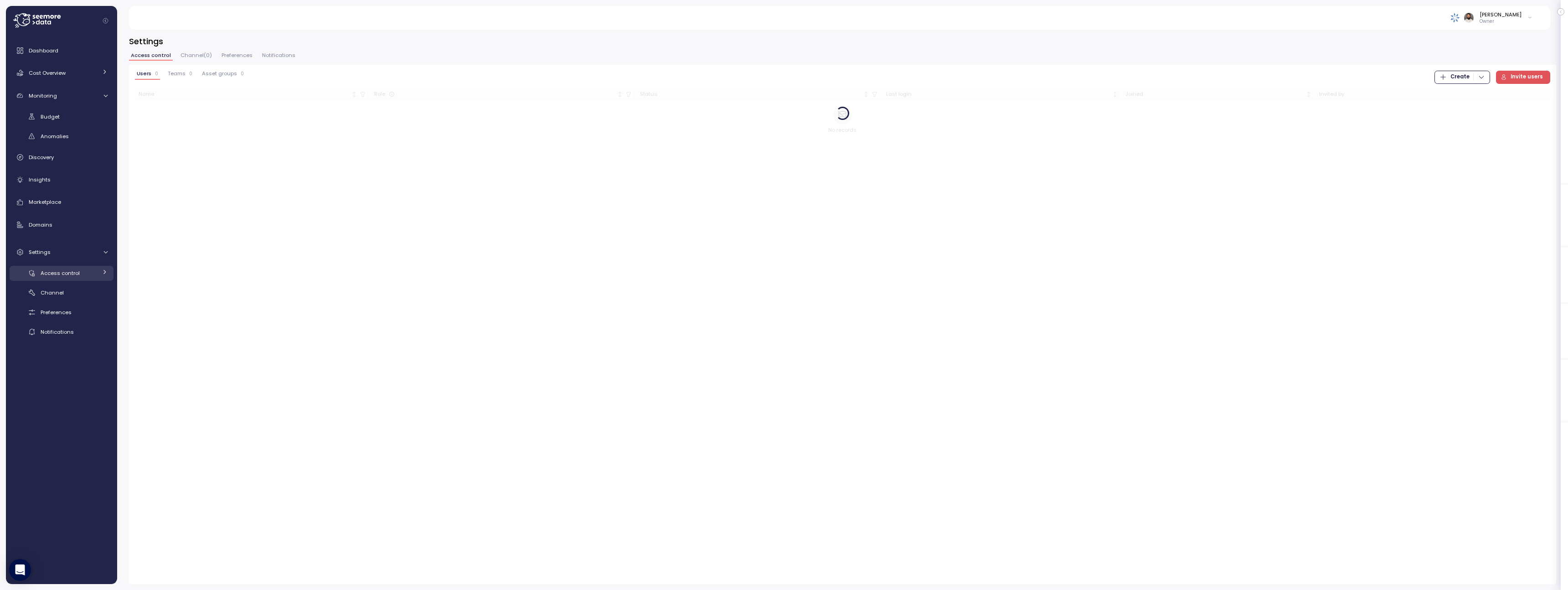
click at [82, 268] on div "Access control" at bounding box center [69, 272] width 56 height 9
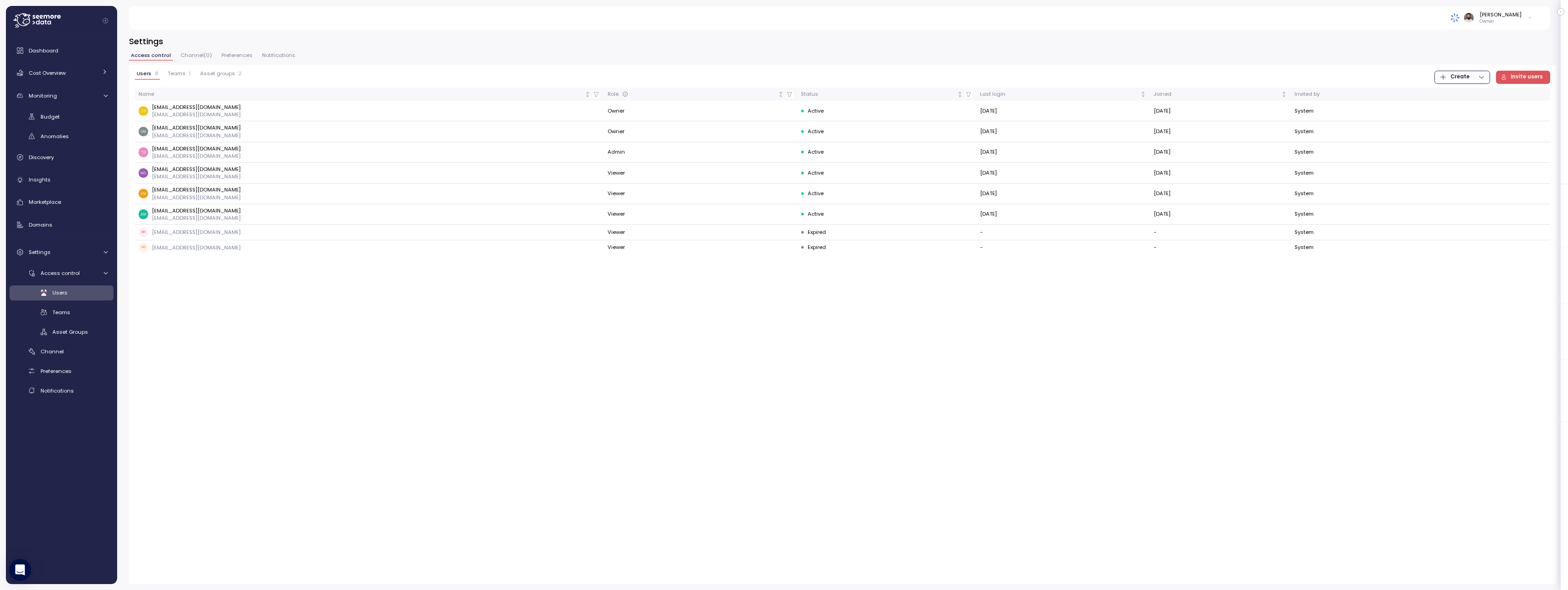
click at [1493, 14] on div "[PERSON_NAME]" at bounding box center [1499, 15] width 42 height 8
click at [1489, 52] on div "Alludo" at bounding box center [1488, 51] width 60 height 8
click at [184, 79] on div "Users 8 Teams 1 Asset groups 2" at bounding box center [189, 77] width 108 height 13
click at [184, 76] on span "Teams" at bounding box center [176, 73] width 17 height 5
